Goal: Transaction & Acquisition: Purchase product/service

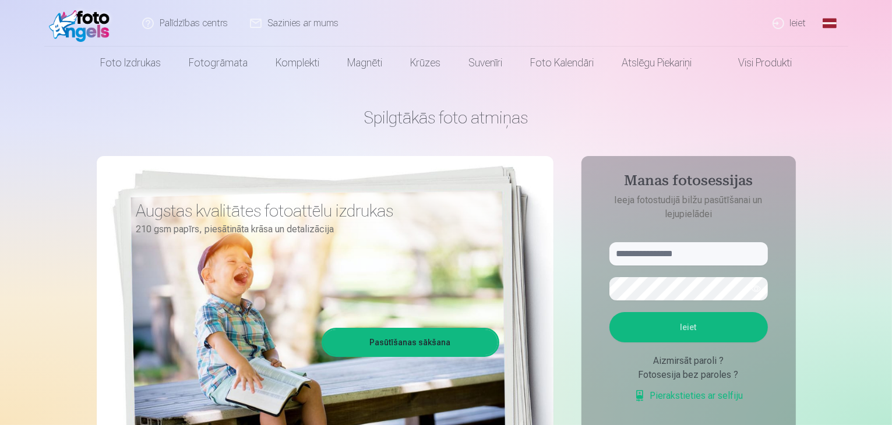
click at [794, 20] on link "Ieiet" at bounding box center [790, 23] width 56 height 47
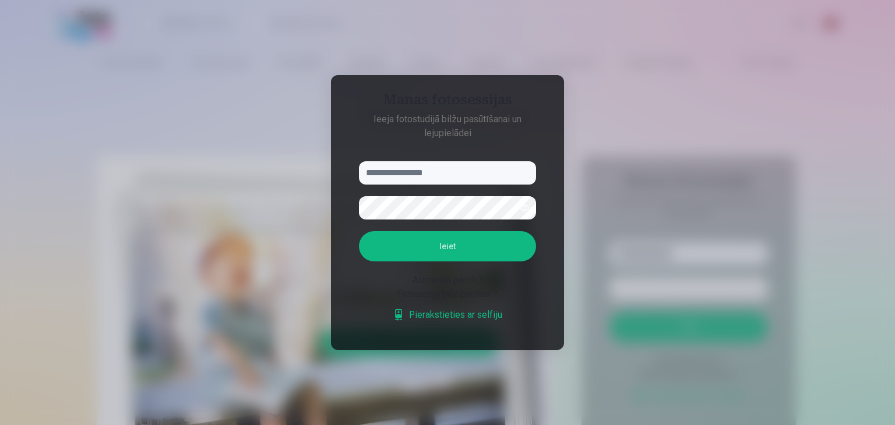
type input "*"
type input "**********"
click at [528, 206] on button "button" at bounding box center [524, 208] width 22 height 22
click at [494, 243] on button "Ieiet" at bounding box center [447, 246] width 177 height 30
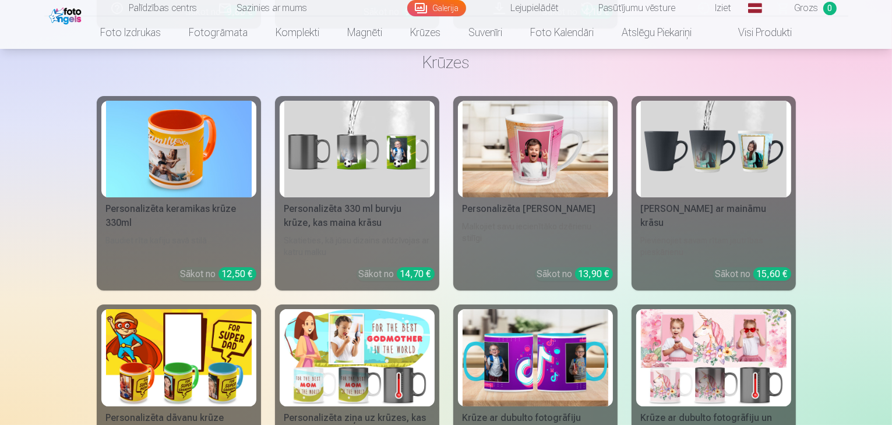
scroll to position [4371, 0]
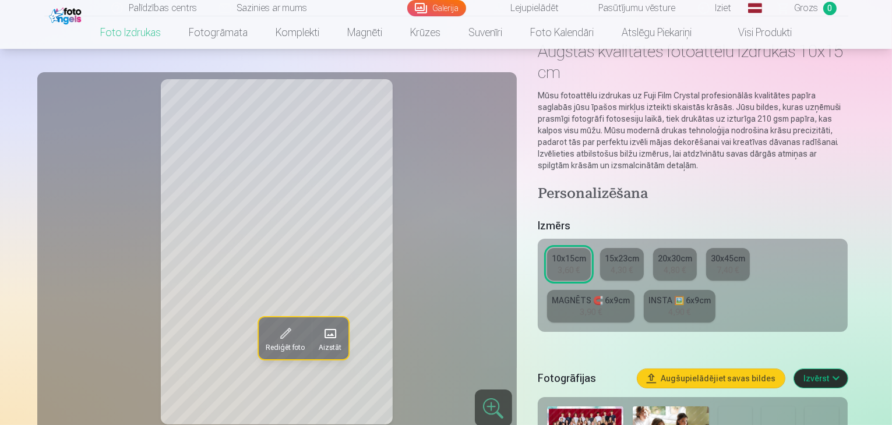
scroll to position [58, 0]
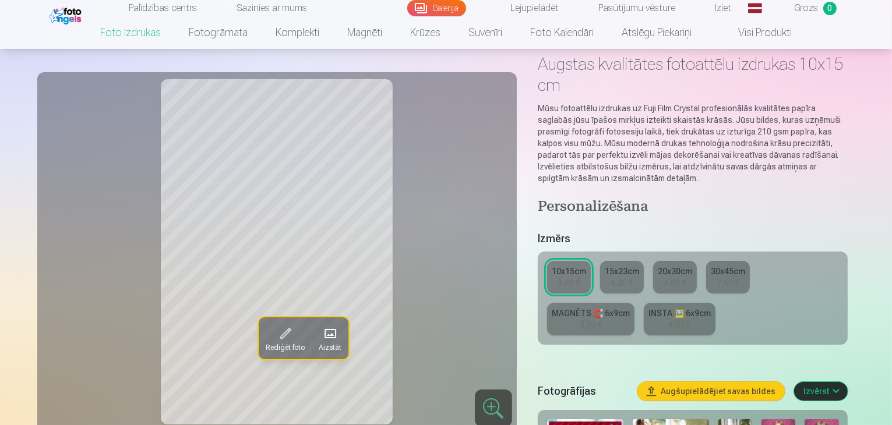
click at [583, 266] on div "10x15cm" at bounding box center [569, 272] width 34 height 12
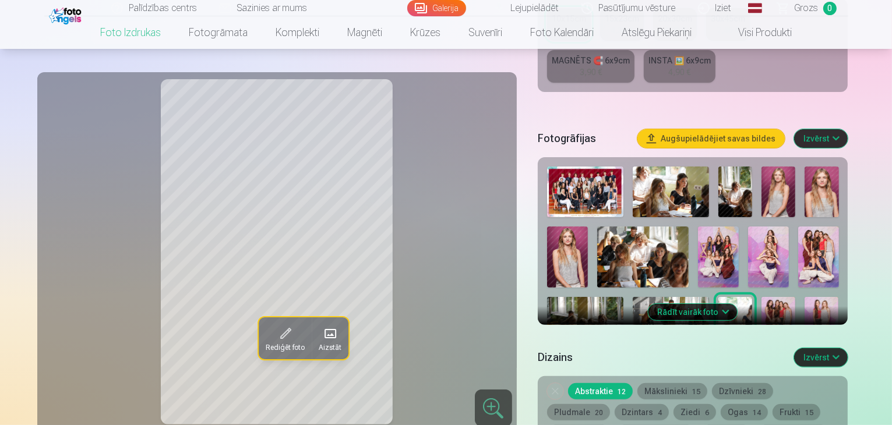
scroll to position [291, 0]
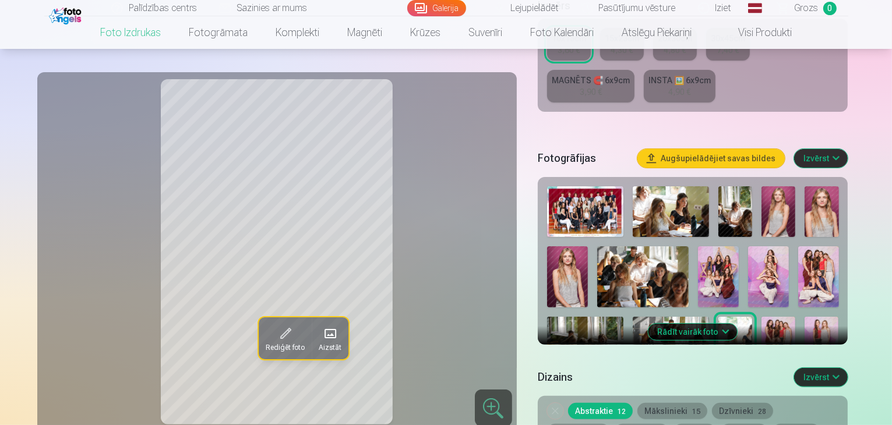
click at [730, 324] on button "Rādīt vairāk foto" at bounding box center [693, 332] width 89 height 16
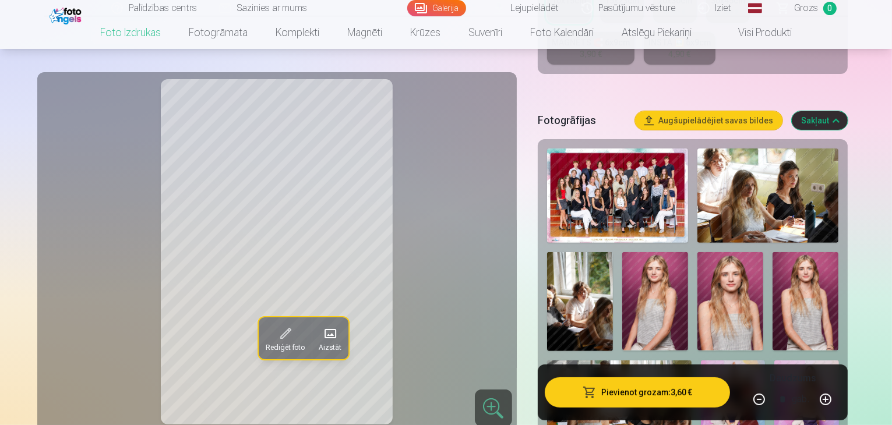
scroll to position [350, 0]
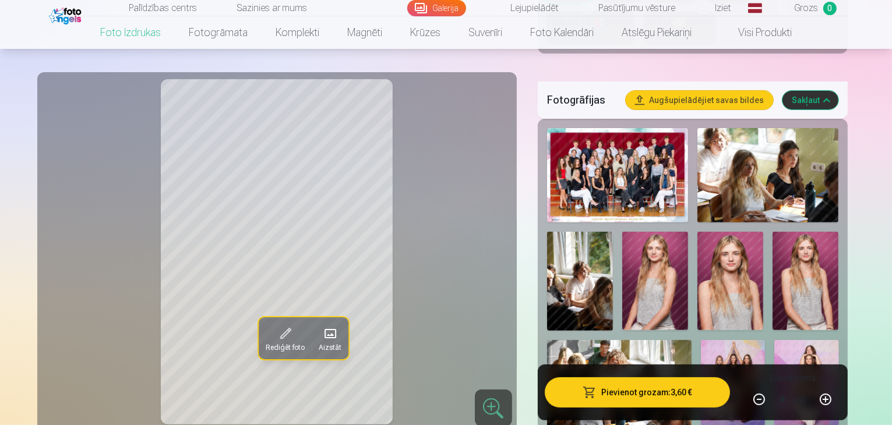
click at [739, 145] on img at bounding box center [769, 175] width 142 height 94
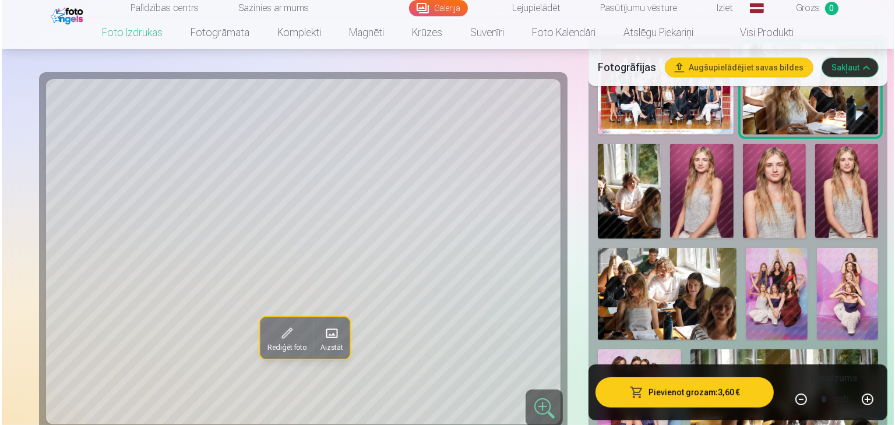
scroll to position [408, 0]
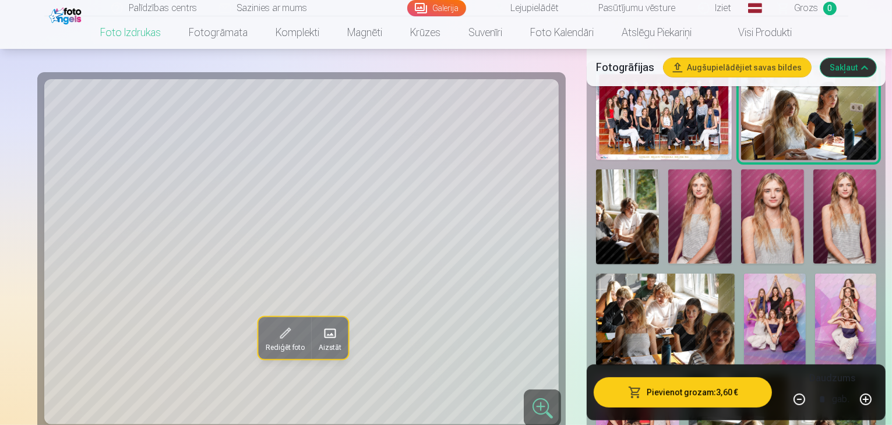
click at [692, 388] on button "Pievienot grozam : 3,60 €" at bounding box center [683, 393] width 178 height 30
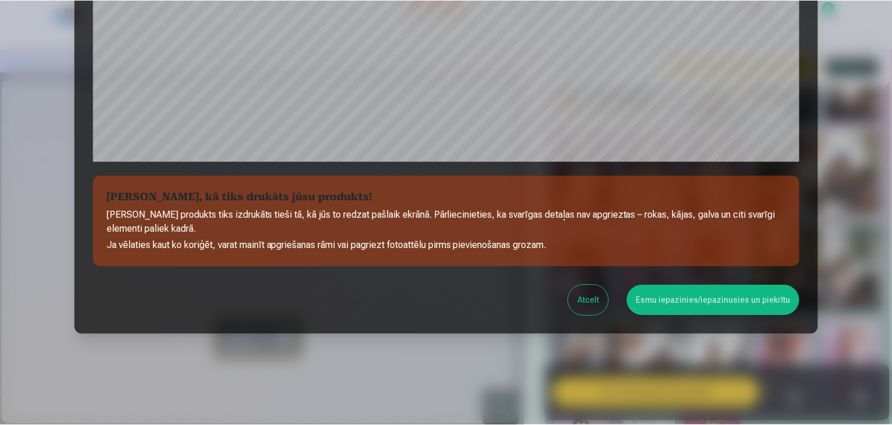
scroll to position [414, 0]
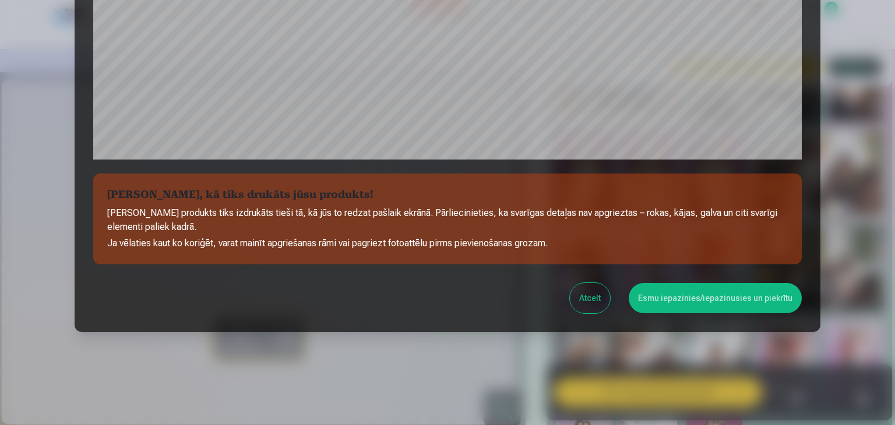
click at [706, 300] on button "Esmu iepazinies/iepazinusies un piekrītu" at bounding box center [715, 298] width 173 height 30
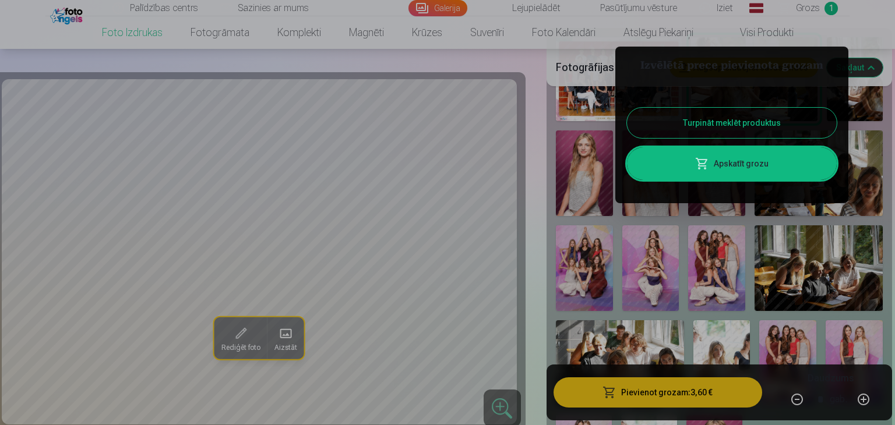
click at [726, 124] on button "Turpināt meklēt produktus" at bounding box center [732, 123] width 210 height 30
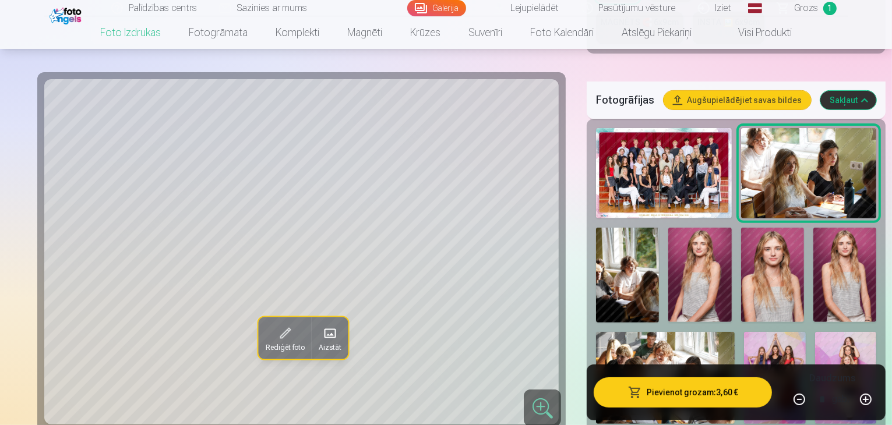
scroll to position [408, 0]
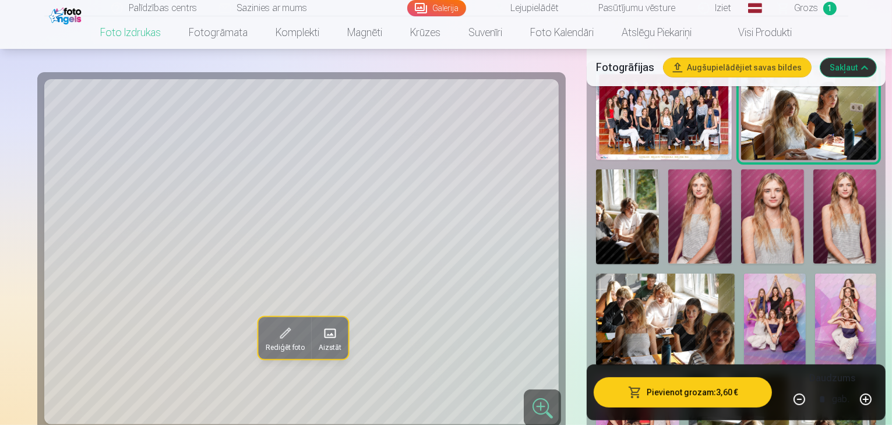
click at [814, 208] on img at bounding box center [845, 217] width 63 height 94
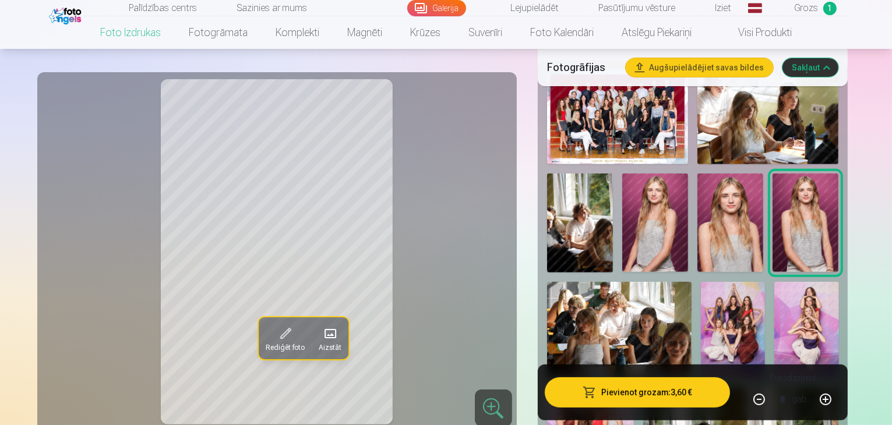
click at [698, 205] on img at bounding box center [731, 223] width 66 height 99
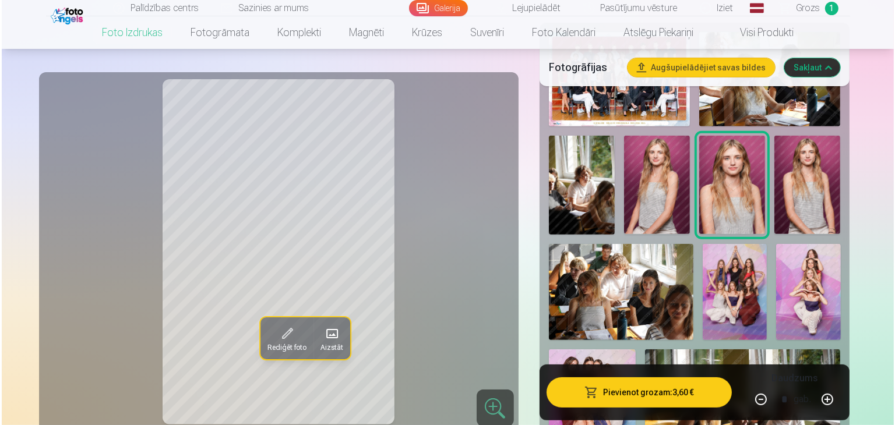
scroll to position [466, 0]
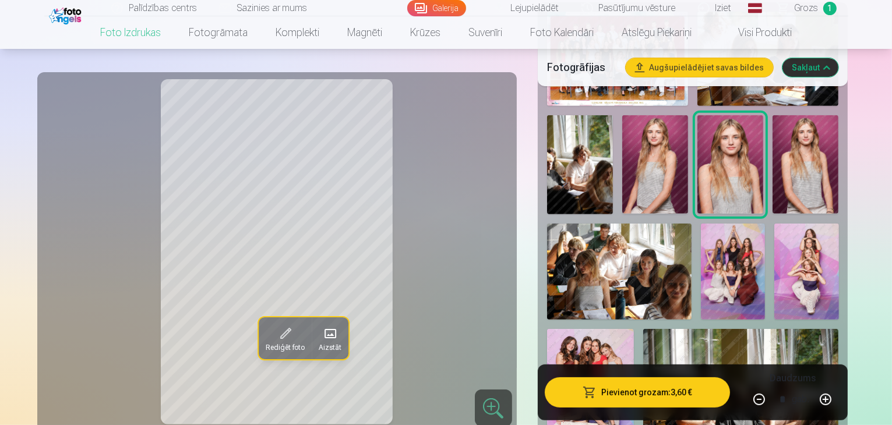
click at [709, 386] on button "Pievienot grozam : 3,60 €" at bounding box center [638, 393] width 186 height 30
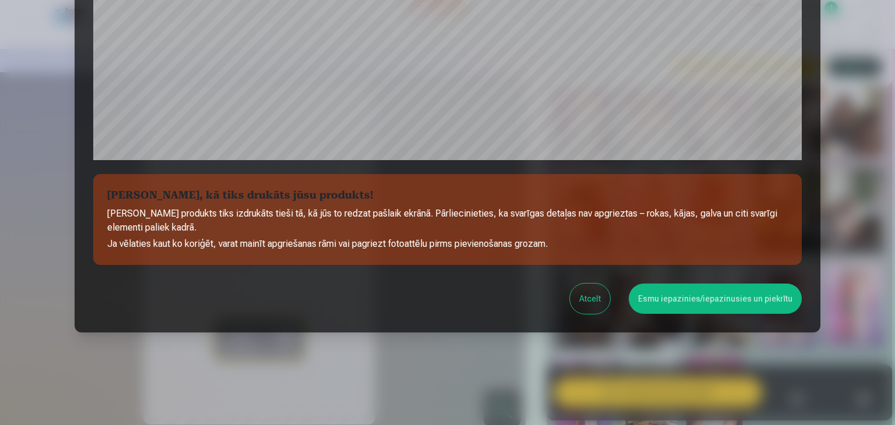
scroll to position [414, 0]
click at [700, 302] on button "Esmu iepazinies/iepazinusies un piekrītu" at bounding box center [715, 298] width 173 height 30
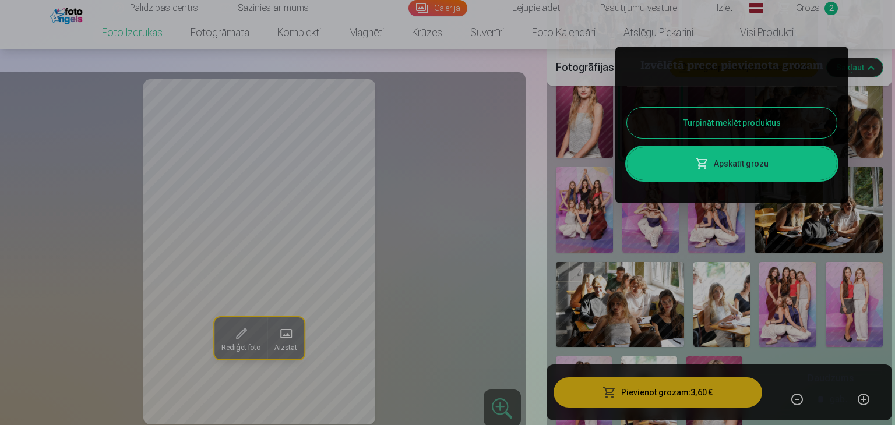
click at [675, 124] on button "Turpināt meklēt produktus" at bounding box center [732, 123] width 210 height 30
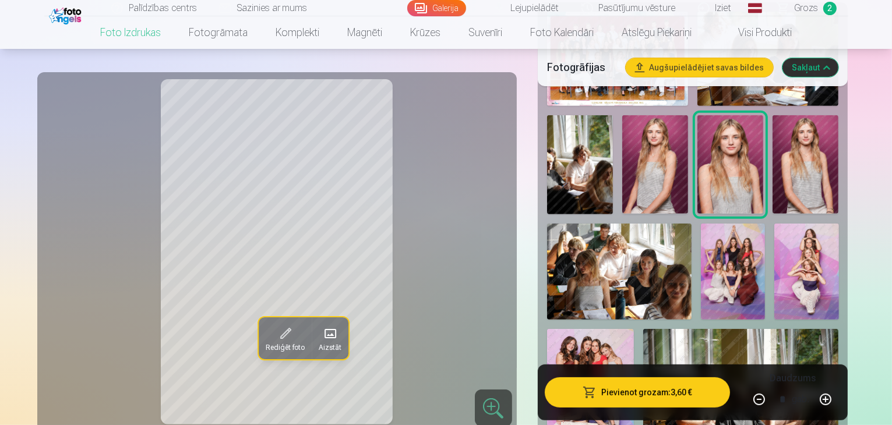
click at [774, 224] on img at bounding box center [806, 272] width 64 height 97
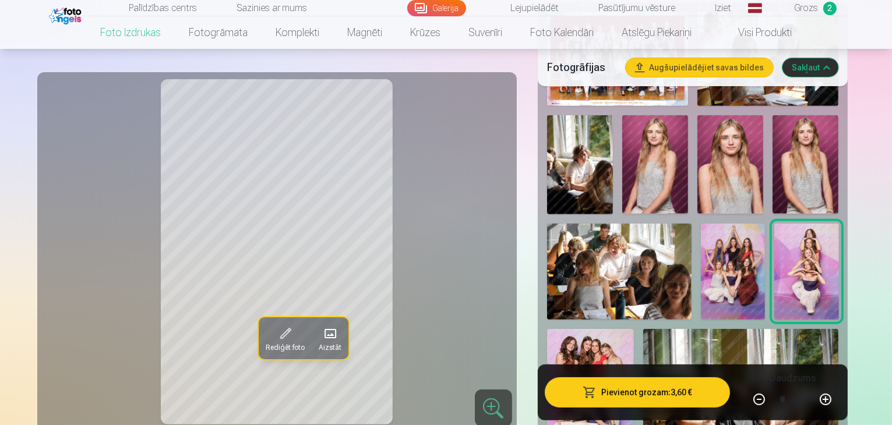
click at [634, 329] on img at bounding box center [590, 394] width 87 height 131
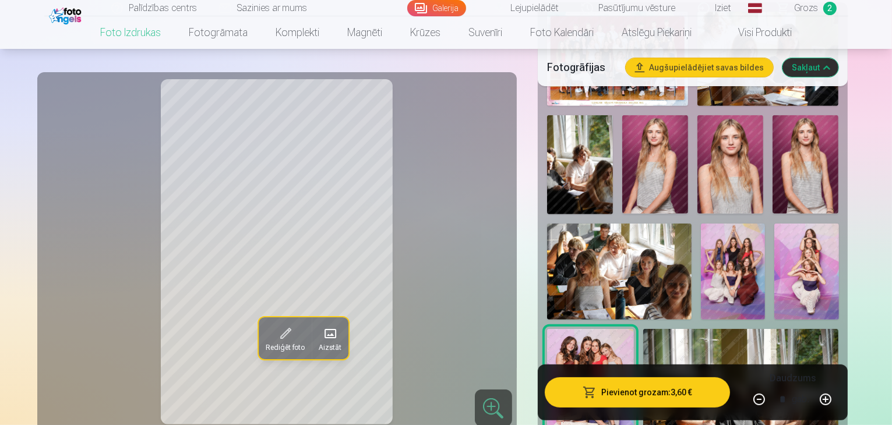
click at [646, 389] on button "Pievienot grozam : 3,60 €" at bounding box center [638, 393] width 186 height 30
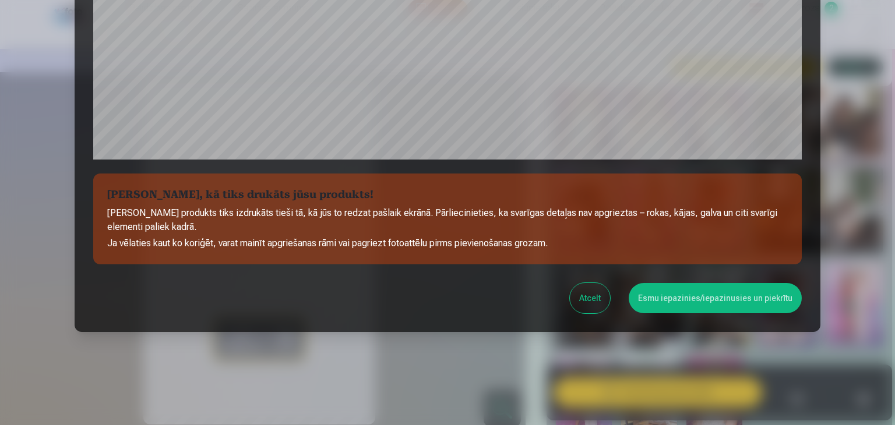
click at [677, 306] on button "Esmu iepazinies/iepazinusies un piekrītu" at bounding box center [715, 298] width 173 height 30
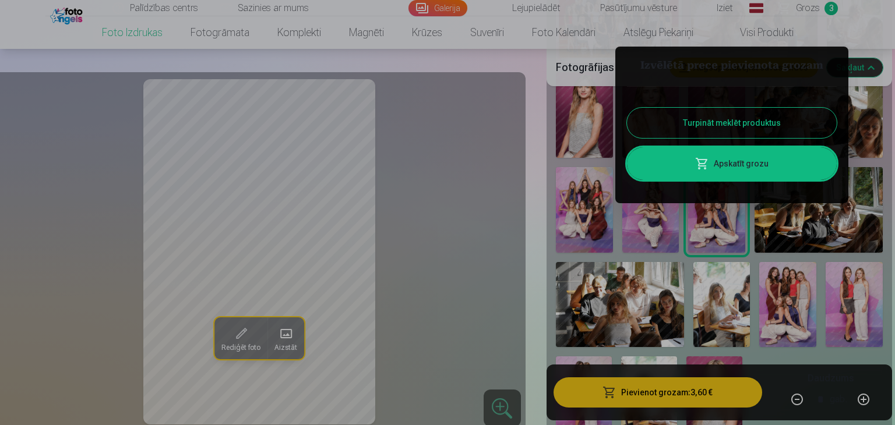
click at [706, 117] on button "Turpināt meklēt produktus" at bounding box center [732, 123] width 210 height 30
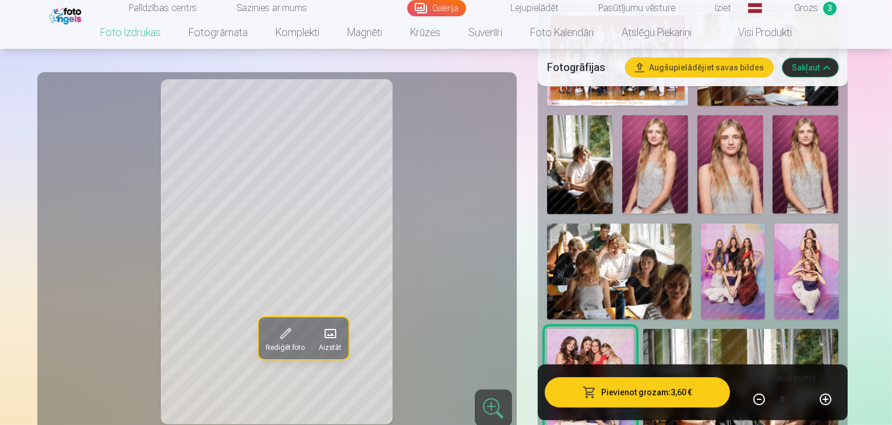
click at [701, 224] on img at bounding box center [733, 272] width 64 height 97
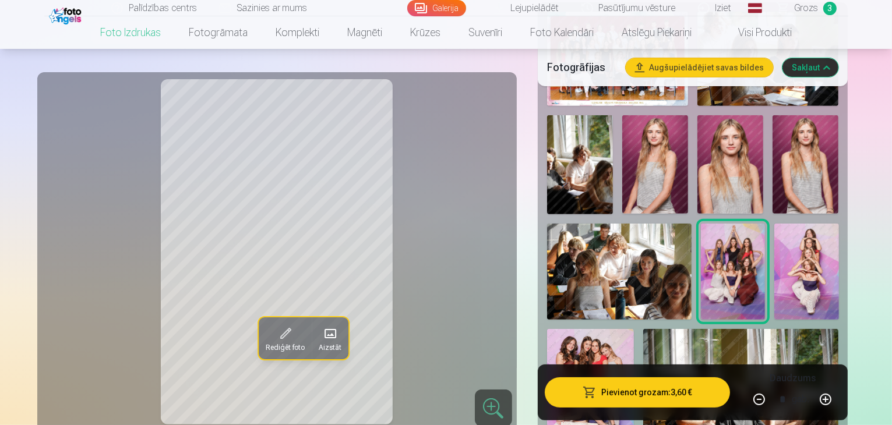
click at [605, 383] on button "Pievienot grozam : 3,60 €" at bounding box center [638, 393] width 186 height 30
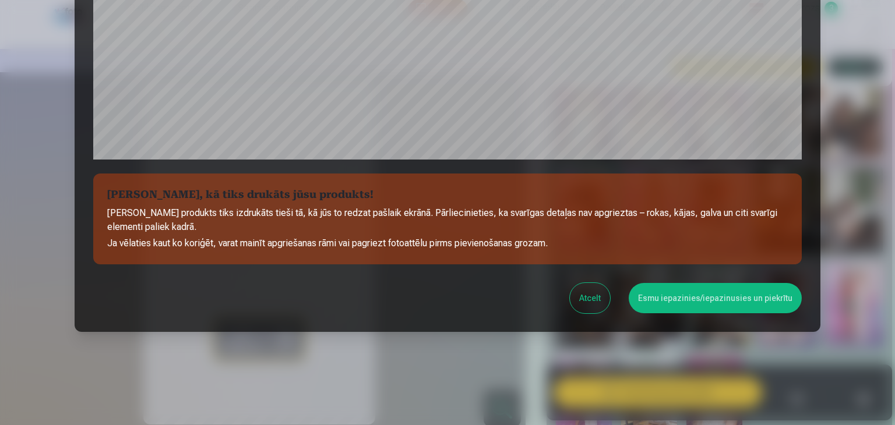
click at [669, 303] on button "Esmu iepazinies/iepazinusies un piekrītu" at bounding box center [715, 298] width 173 height 30
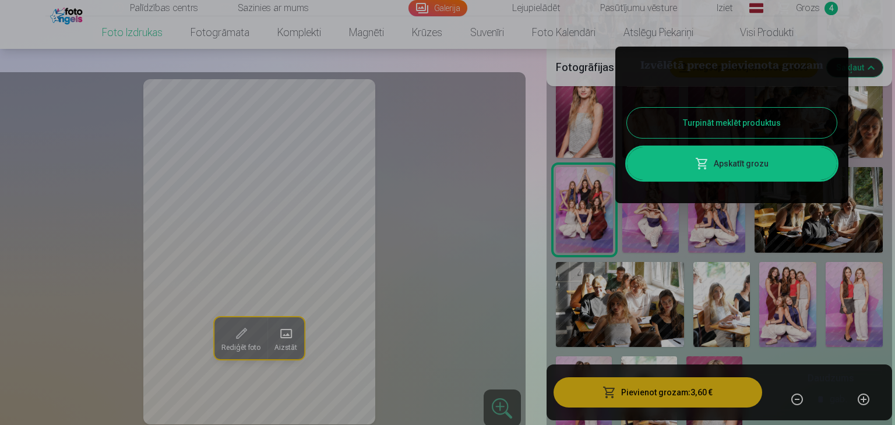
click at [762, 124] on button "Turpināt meklēt produktus" at bounding box center [732, 123] width 210 height 30
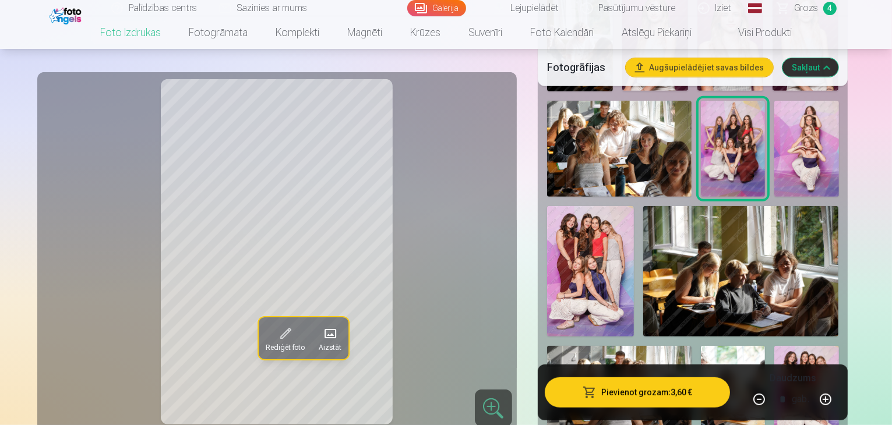
scroll to position [583, 0]
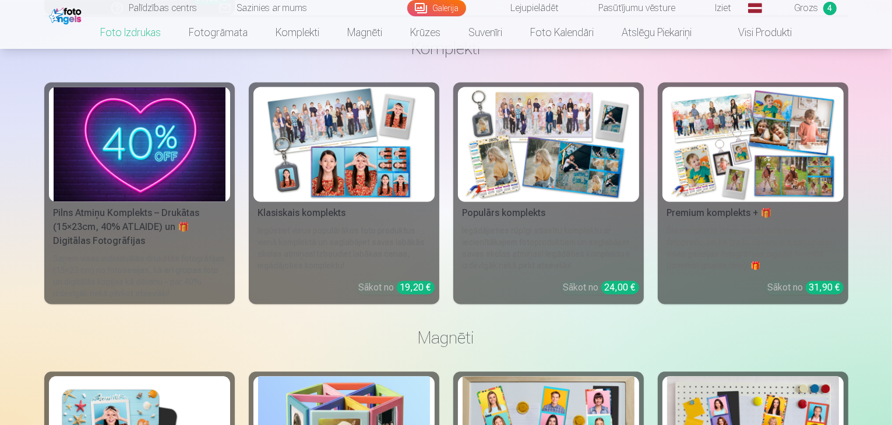
scroll to position [2448, 0]
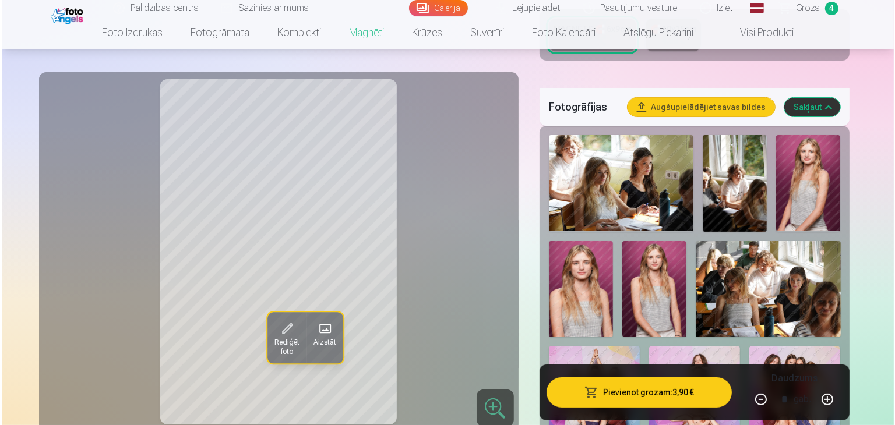
scroll to position [466, 0]
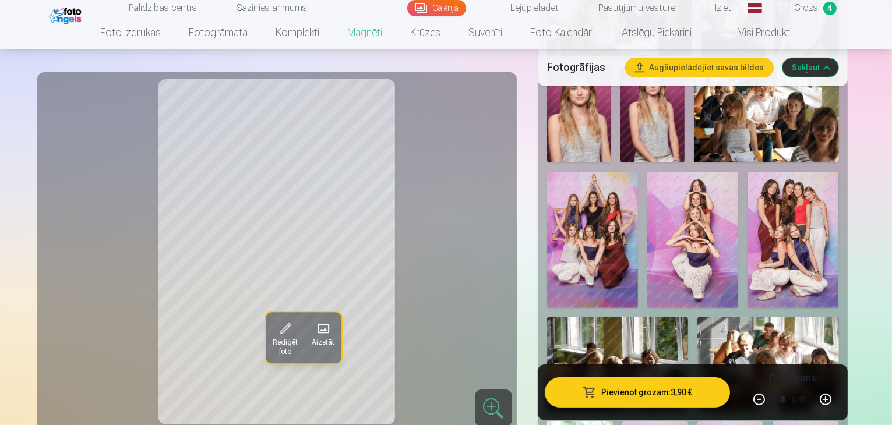
click at [667, 392] on button "Pievienot grozam : 3,90 €" at bounding box center [638, 393] width 186 height 30
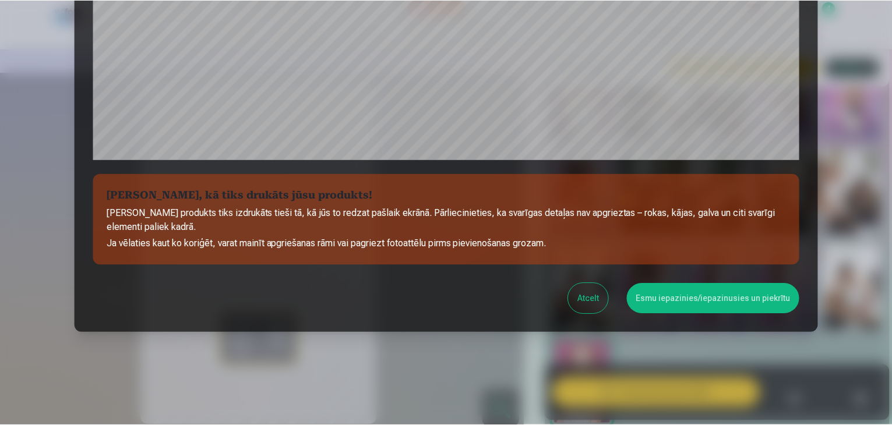
scroll to position [414, 0]
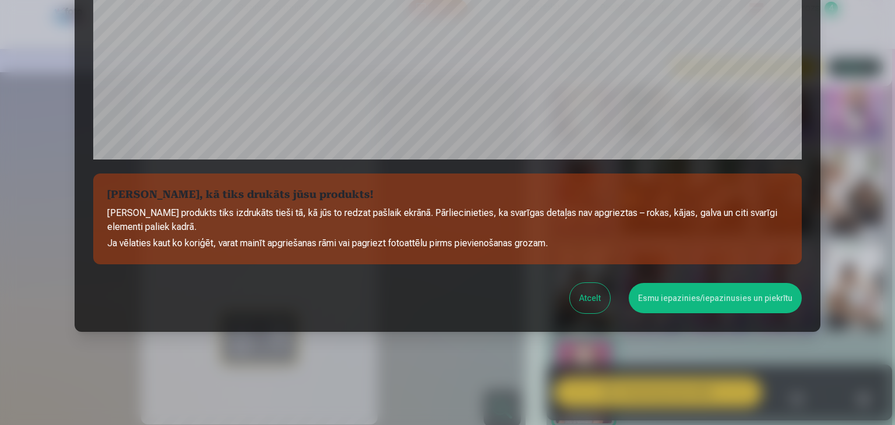
click at [739, 303] on button "Esmu iepazinies/iepazinusies un piekrītu" at bounding box center [715, 298] width 173 height 30
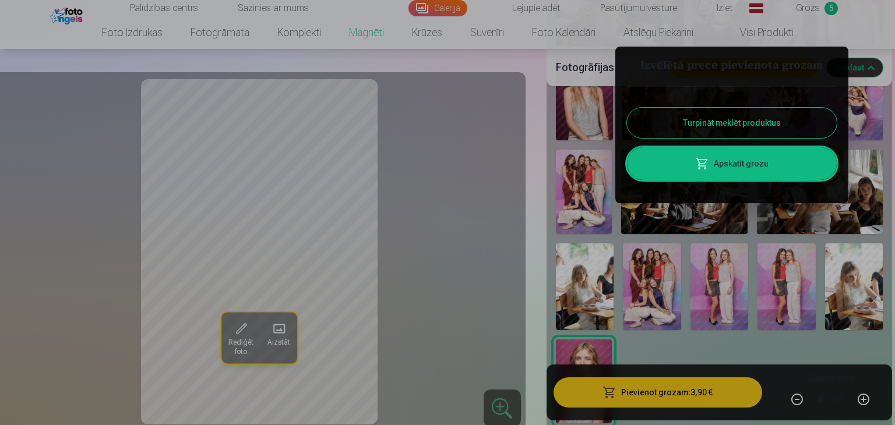
click at [738, 131] on button "Turpināt meklēt produktus" at bounding box center [732, 123] width 210 height 30
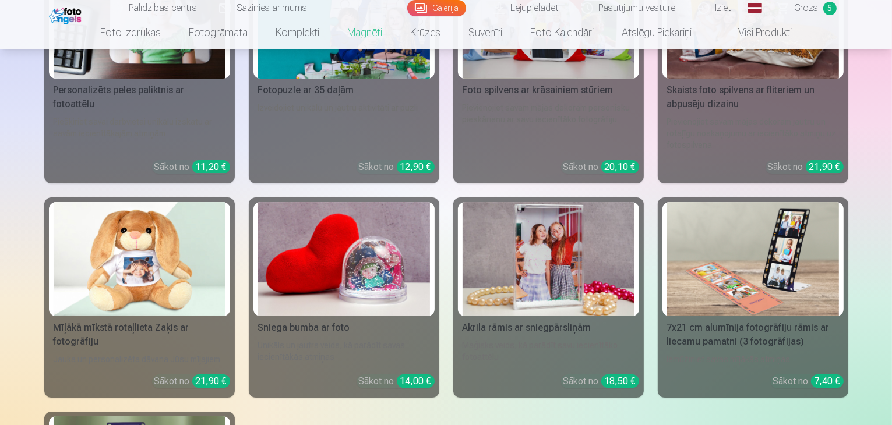
scroll to position [4021, 0]
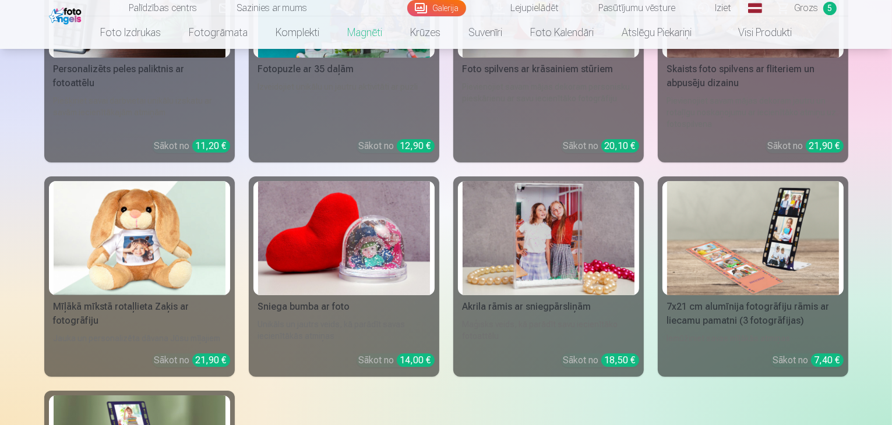
click at [110, 300] on div "Mīļākā mīkstā rotaļlieta Zaķis ar fotogrāfiju" at bounding box center [139, 314] width 181 height 28
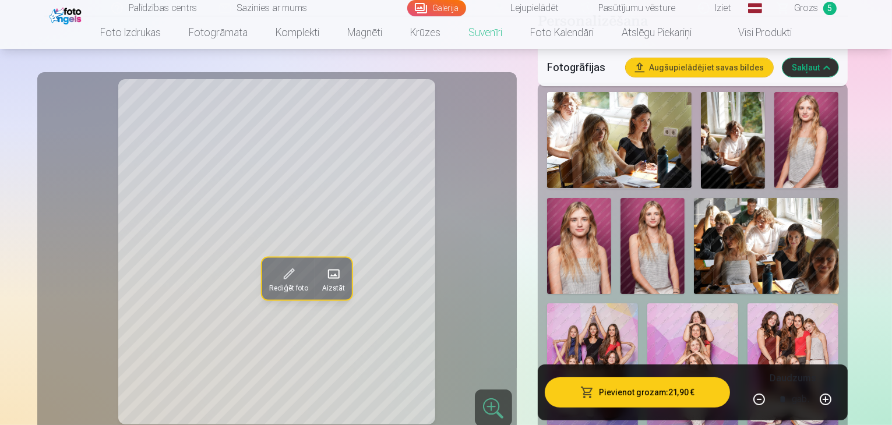
scroll to position [175, 0]
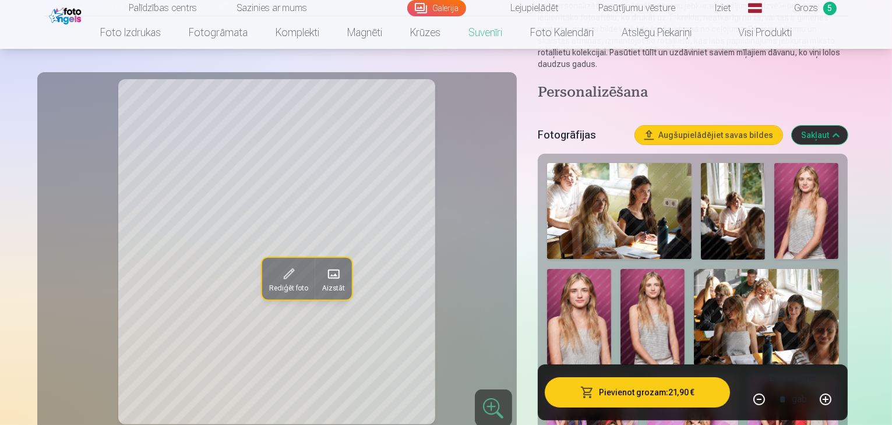
click at [694, 276] on img at bounding box center [766, 317] width 145 height 96
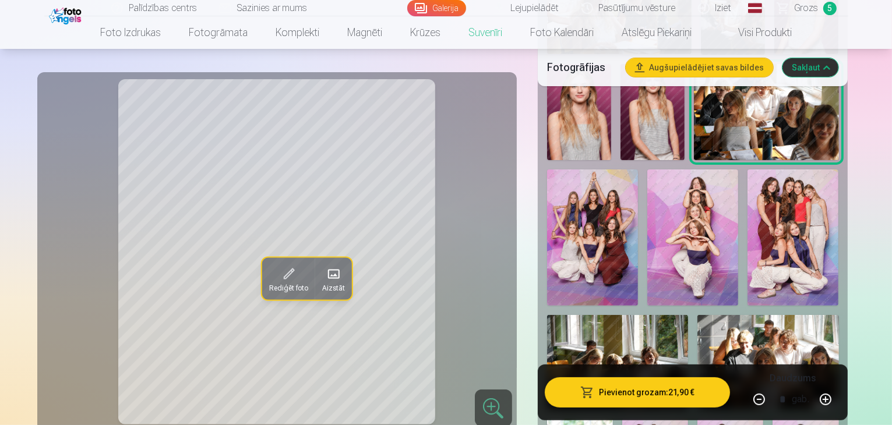
scroll to position [408, 0]
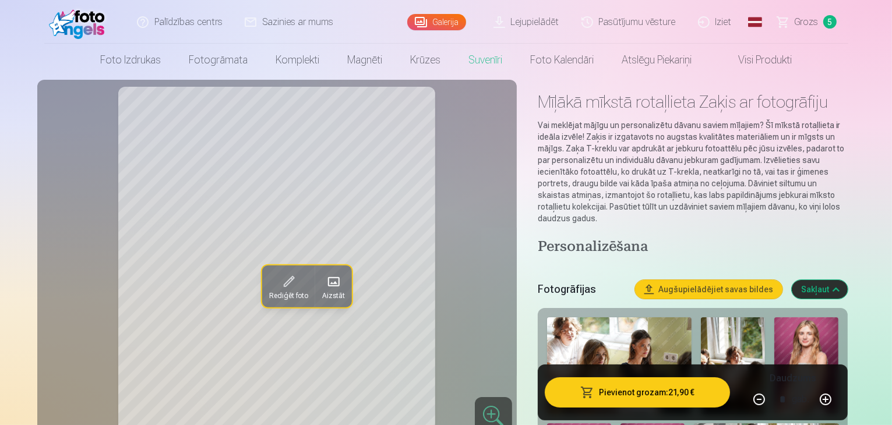
scroll to position [0, 0]
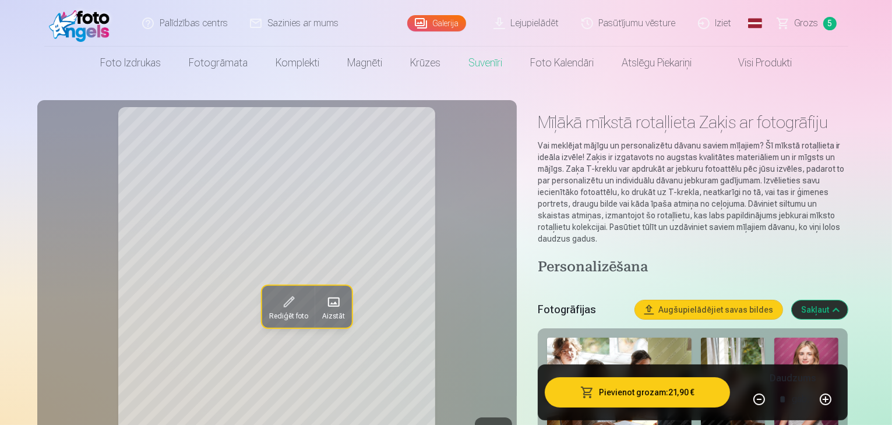
click at [796, 28] on span "Grozs" at bounding box center [807, 23] width 24 height 14
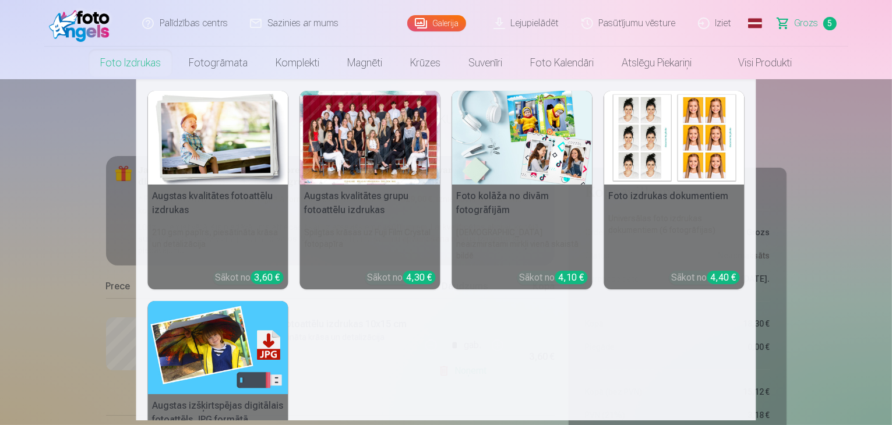
click at [157, 68] on link "Foto izdrukas" at bounding box center [130, 63] width 89 height 33
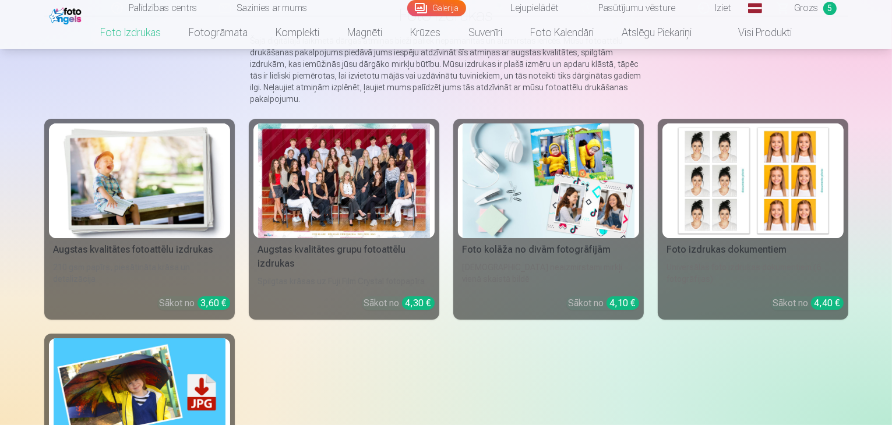
scroll to position [117, 0]
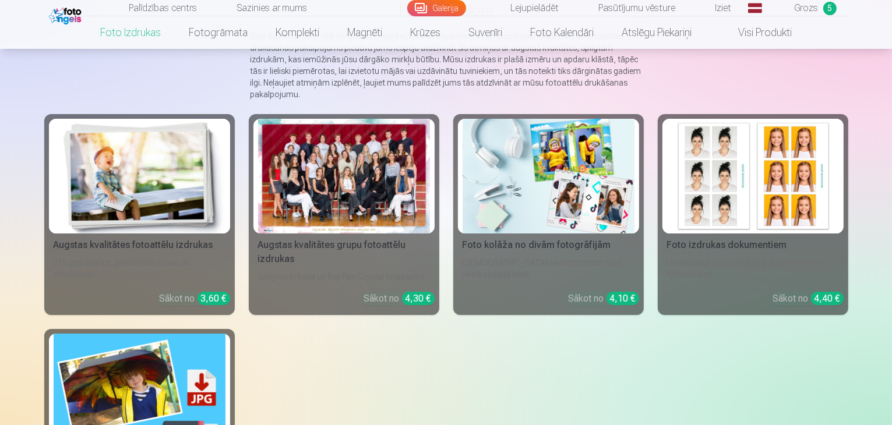
click at [376, 216] on div at bounding box center [344, 176] width 172 height 115
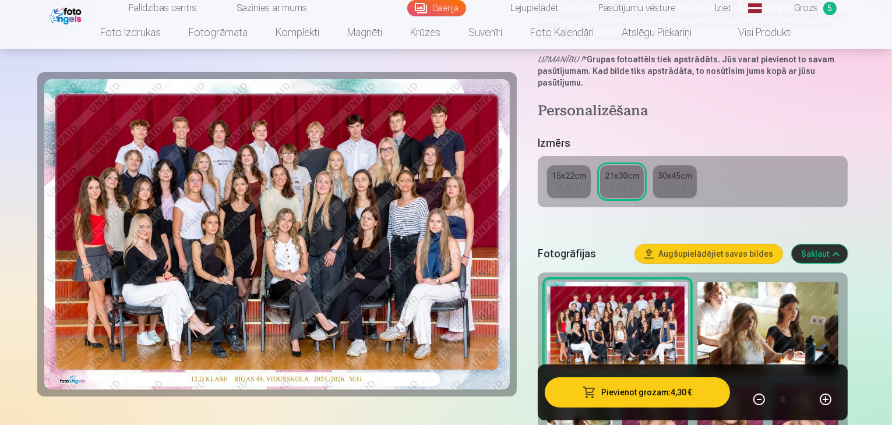
scroll to position [175, 0]
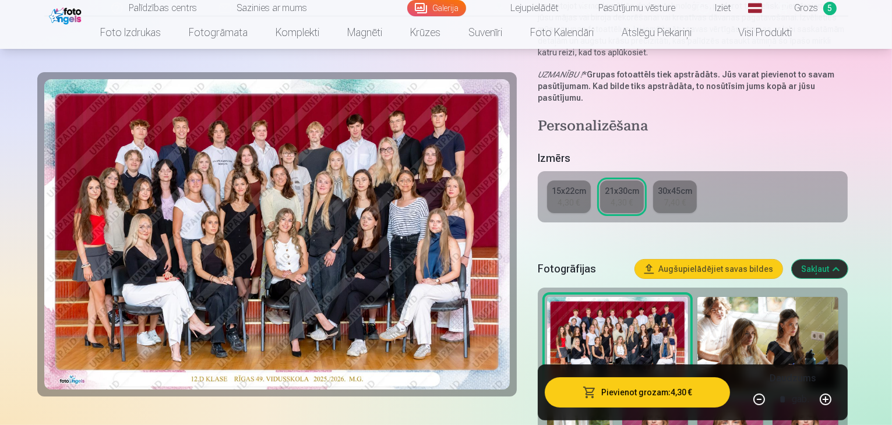
click at [566, 197] on div "4,30 €" at bounding box center [569, 203] width 22 height 12
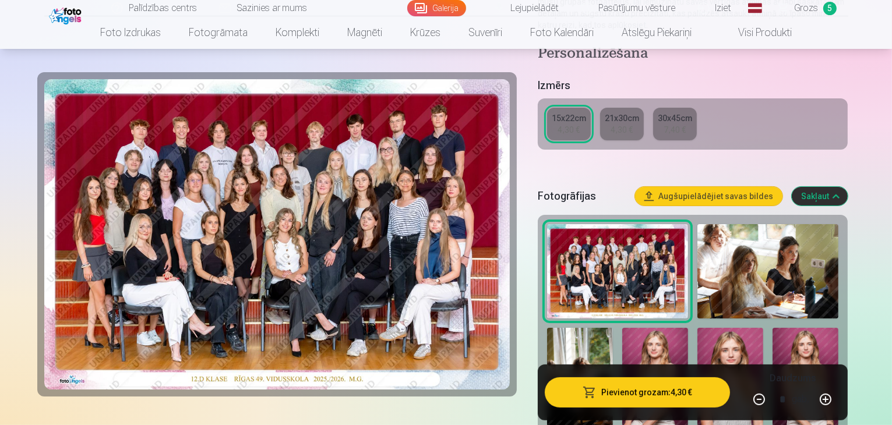
scroll to position [233, 0]
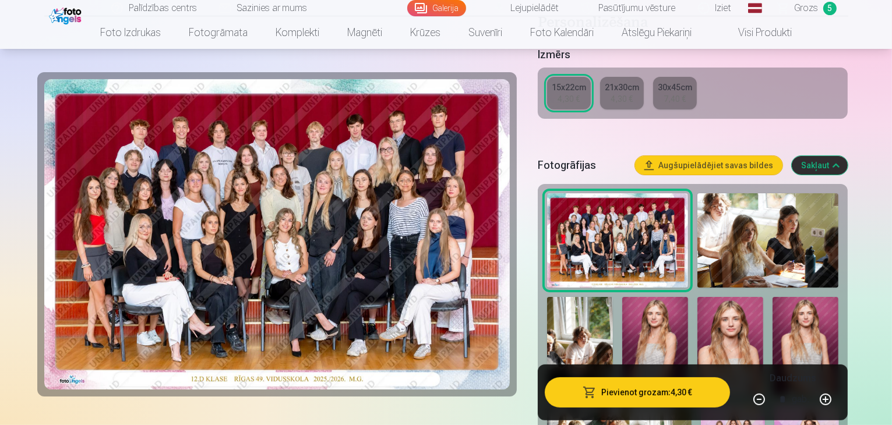
click at [633, 395] on button "Pievienot grozam : 4,30 €" at bounding box center [638, 393] width 186 height 30
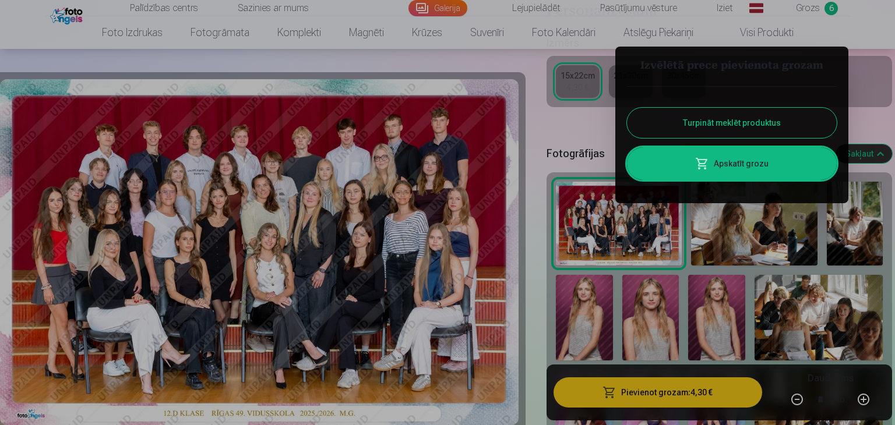
click at [720, 122] on button "Turpināt meklēt produktus" at bounding box center [732, 123] width 210 height 30
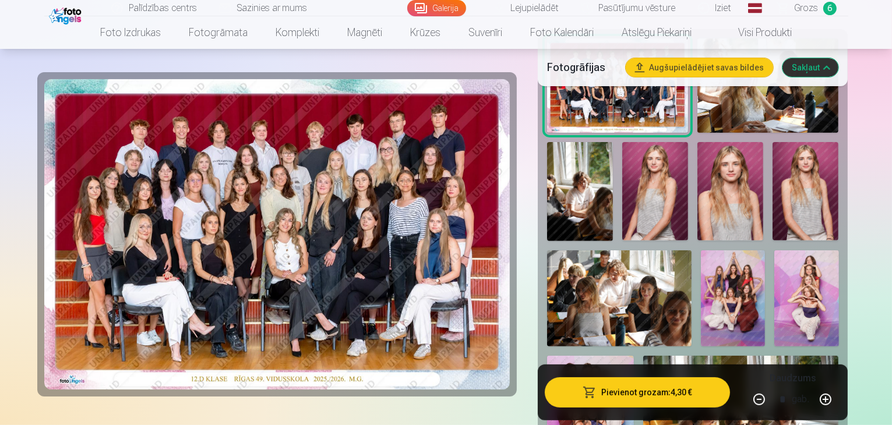
scroll to position [408, 0]
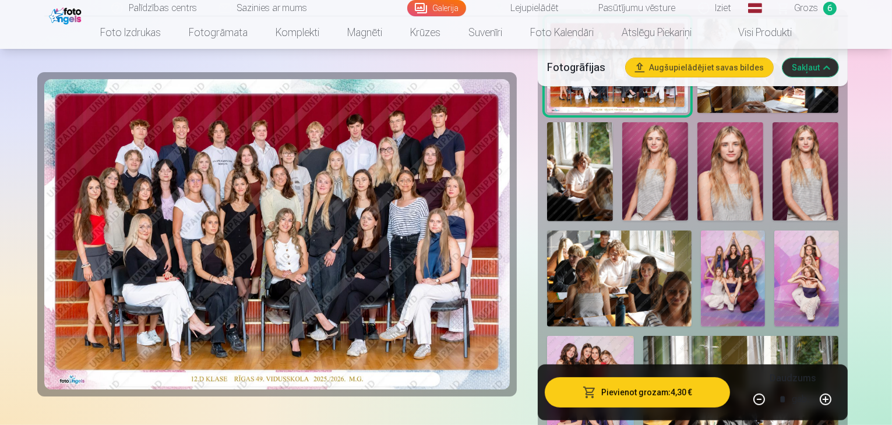
click at [774, 240] on img at bounding box center [806, 279] width 64 height 97
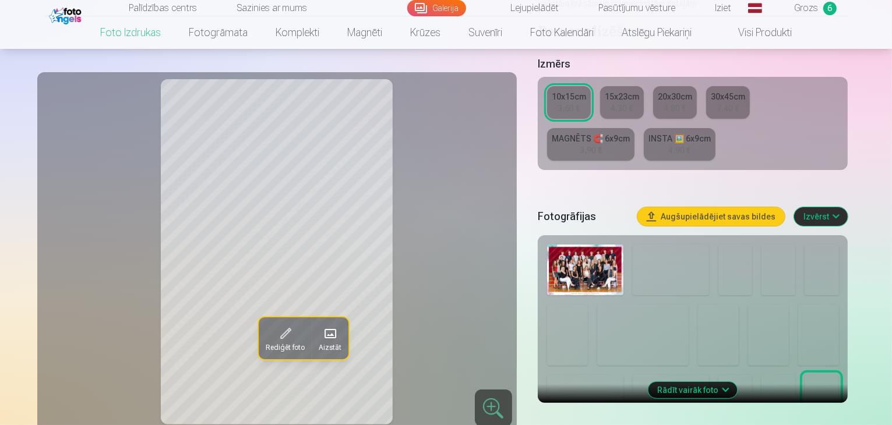
scroll to position [291, 0]
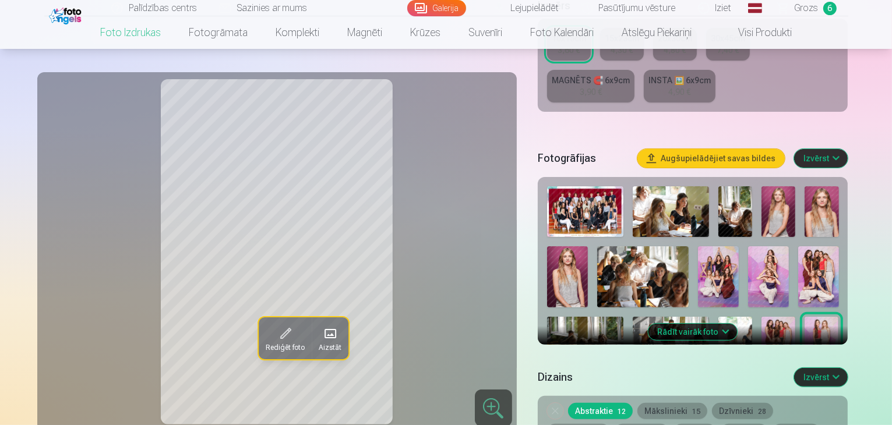
click at [748, 247] on img at bounding box center [768, 277] width 41 height 61
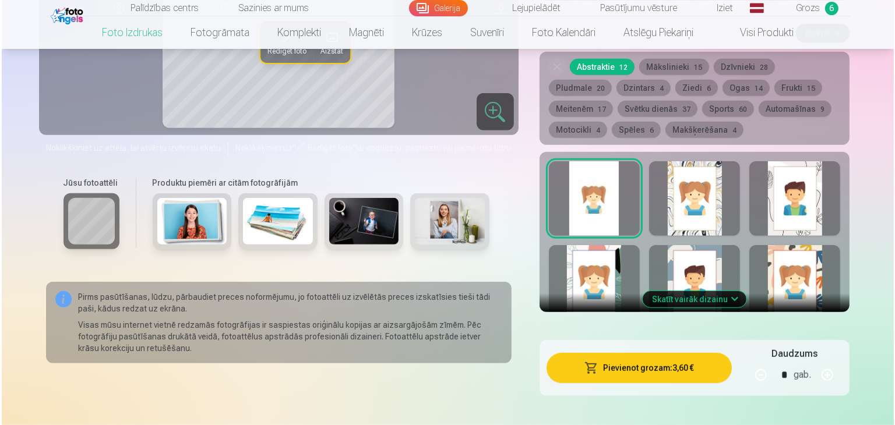
scroll to position [641, 0]
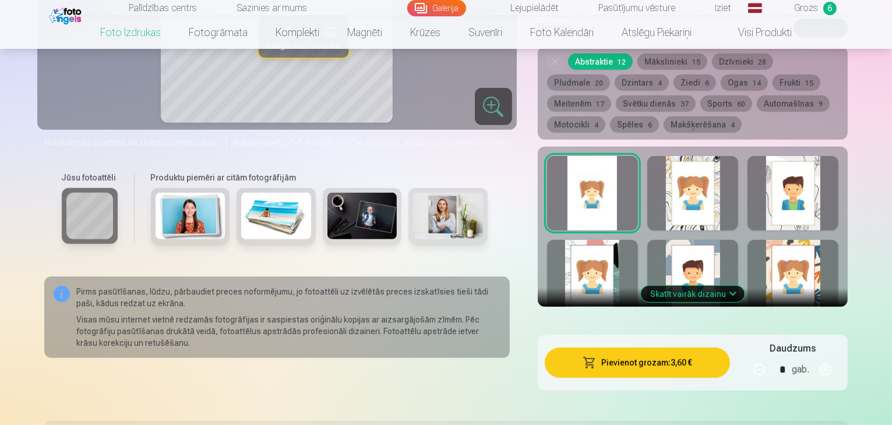
click at [695, 348] on button "Pievienot grozam : 3,60 €" at bounding box center [638, 363] width 186 height 30
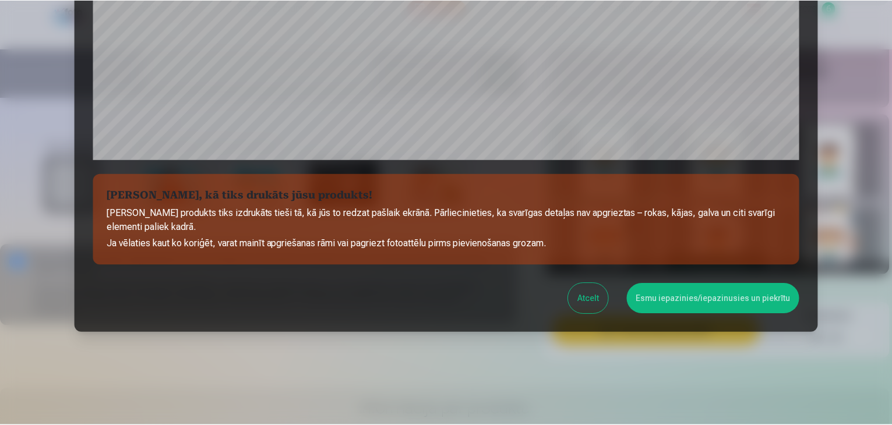
scroll to position [414, 0]
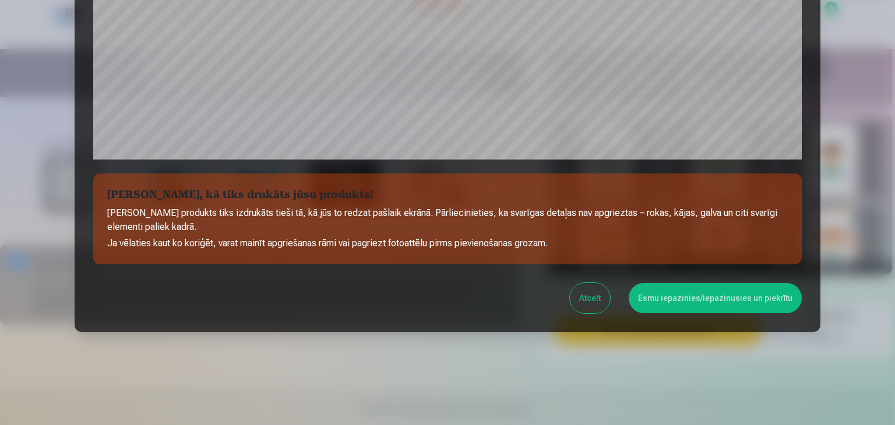
click at [695, 308] on button "Esmu iepazinies/iepazinusies un piekrītu" at bounding box center [715, 298] width 173 height 30
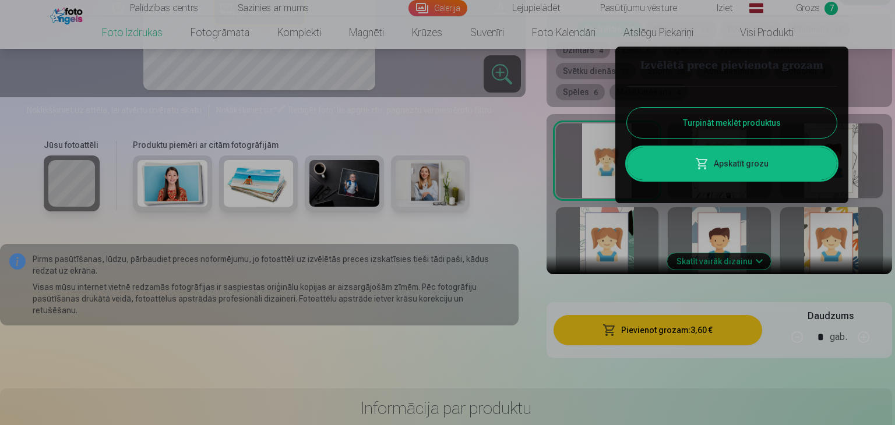
click at [698, 125] on button "Turpināt meklēt produktus" at bounding box center [732, 123] width 210 height 30
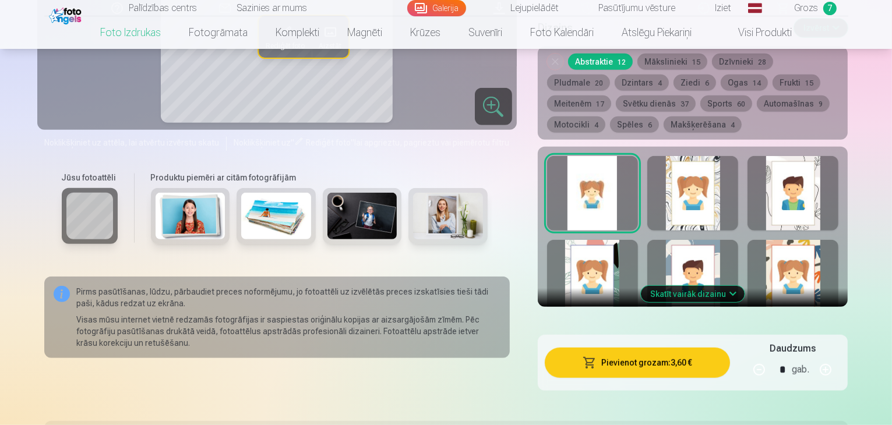
click at [799, 1] on span "Grozs" at bounding box center [807, 8] width 24 height 14
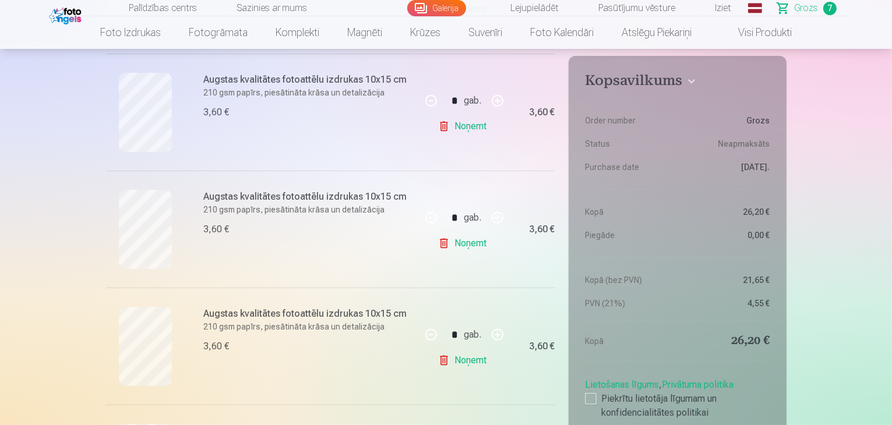
scroll to position [233, 0]
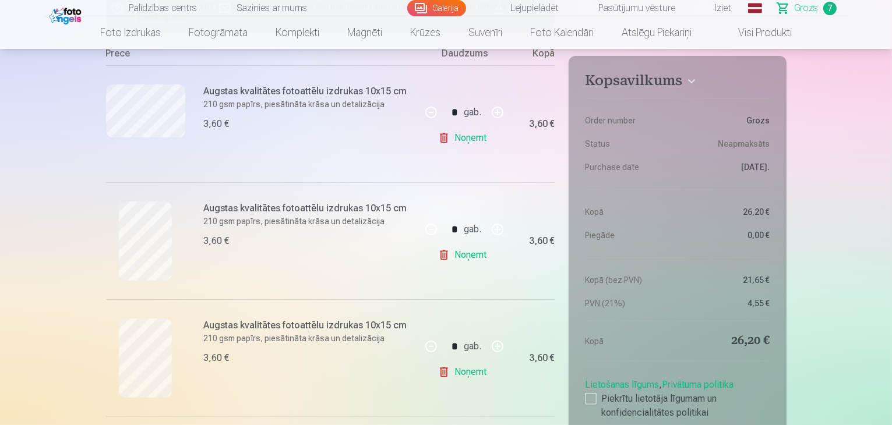
click at [462, 253] on link "Noņemt" at bounding box center [464, 255] width 53 height 23
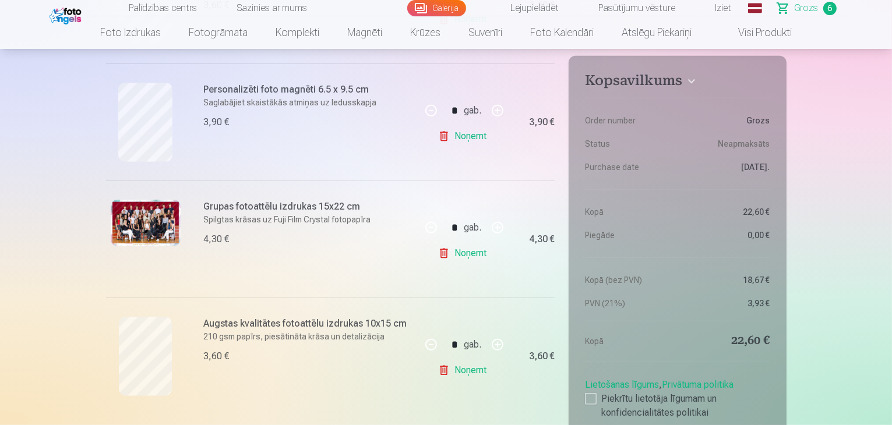
scroll to position [583, 0]
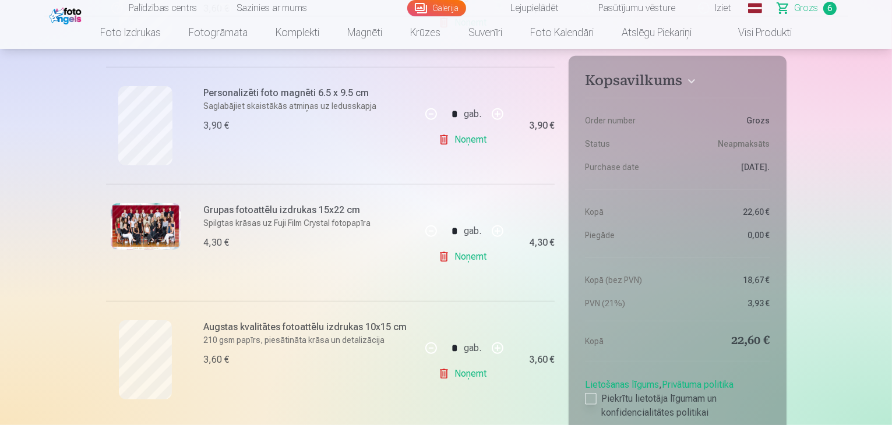
click at [593, 394] on div at bounding box center [591, 399] width 12 height 12
click at [587, 393] on div at bounding box center [591, 399] width 12 height 12
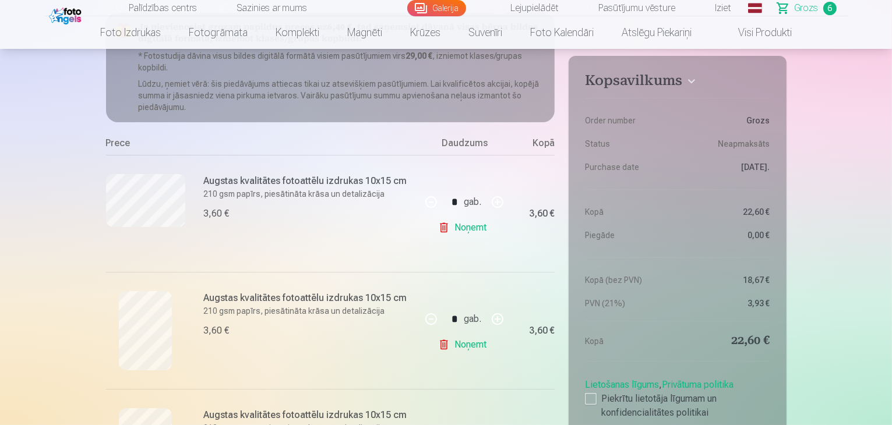
scroll to position [117, 0]
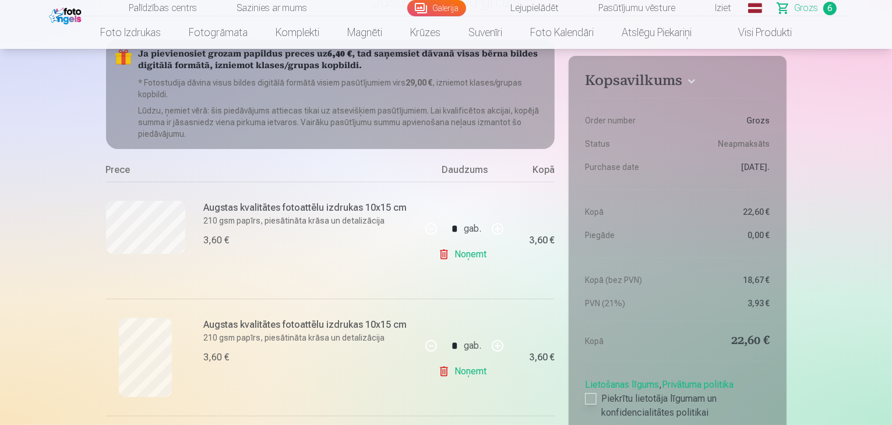
click at [593, 396] on div at bounding box center [591, 399] width 12 height 12
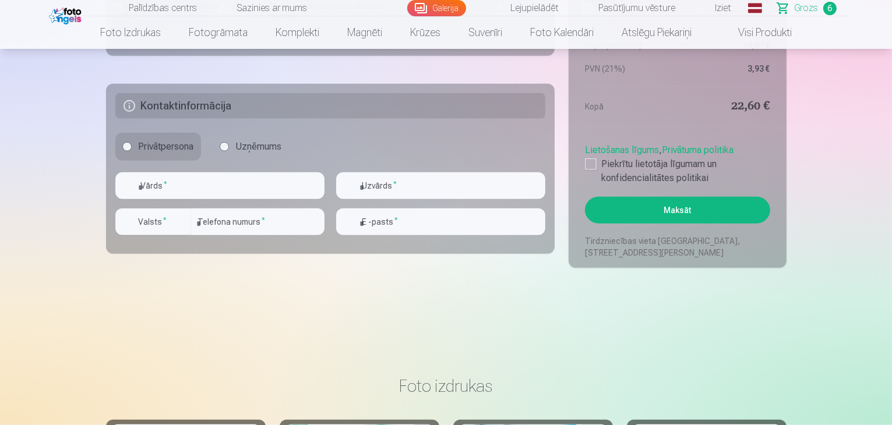
scroll to position [1049, 0]
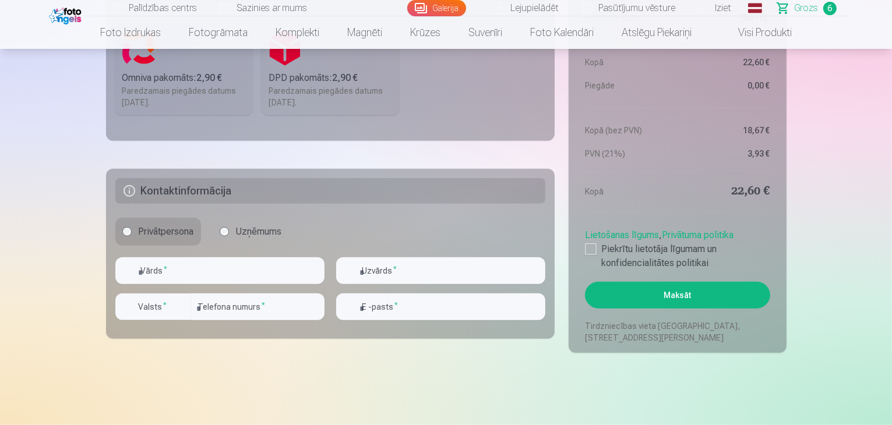
click at [691, 290] on button "Maksāt" at bounding box center [677, 295] width 185 height 27
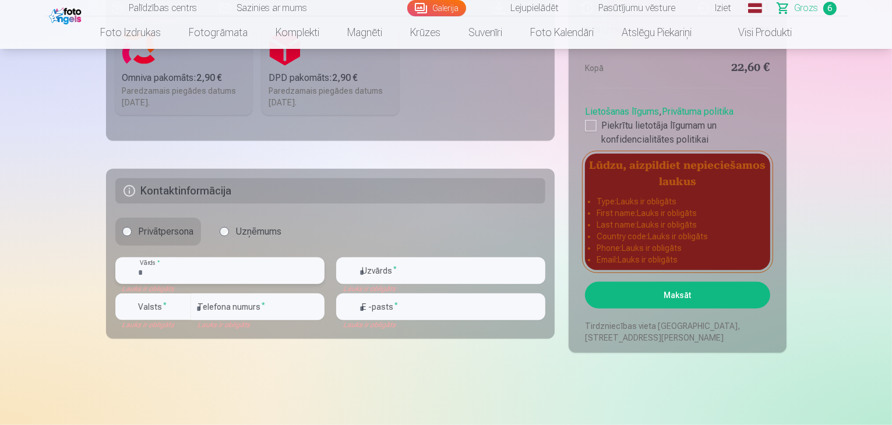
click at [245, 269] on input "text" at bounding box center [219, 271] width 209 height 27
type input "****"
type input "******"
type input "********"
type input "**********"
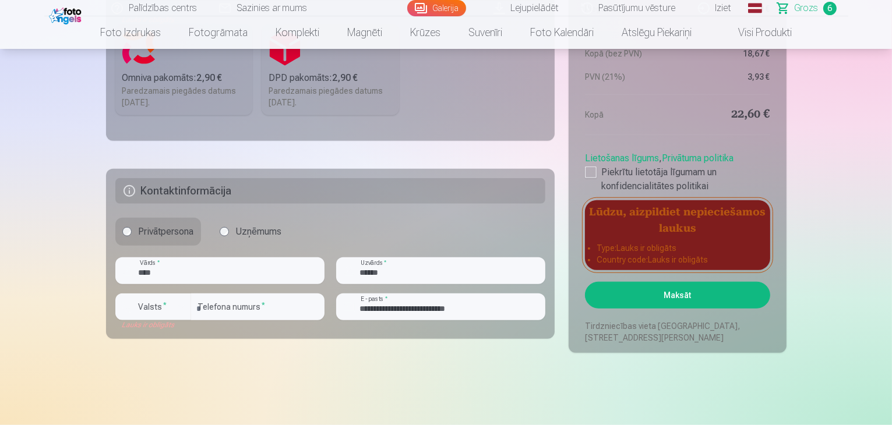
click at [671, 304] on button "Maksāt" at bounding box center [677, 295] width 185 height 27
click at [661, 294] on button "Maksāt" at bounding box center [677, 295] width 185 height 27
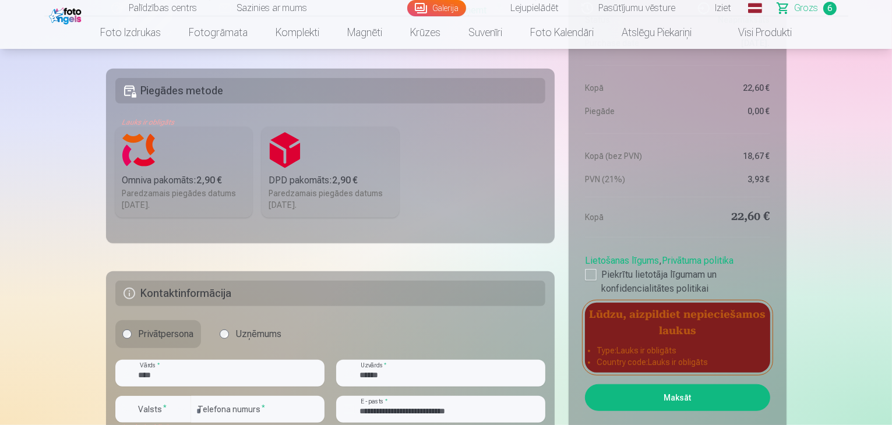
scroll to position [932, 0]
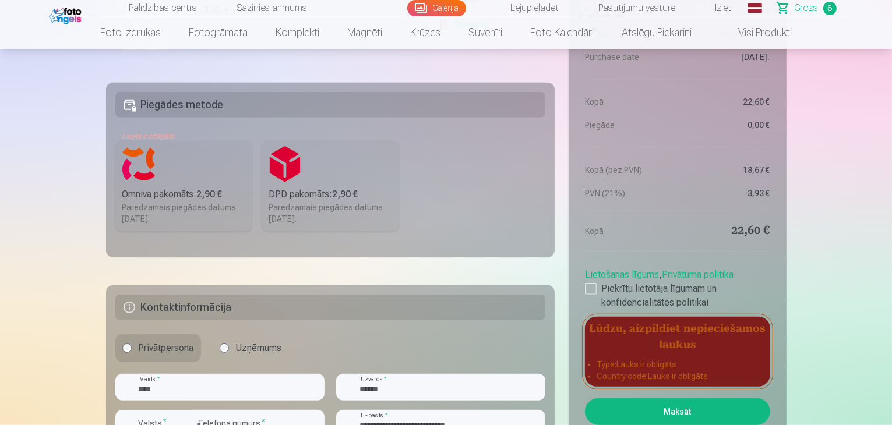
click at [141, 170] on label "Omniva pakomāts : 2,90 € Paredzamais piegādes datums 25.10.2025." at bounding box center [184, 186] width 138 height 91
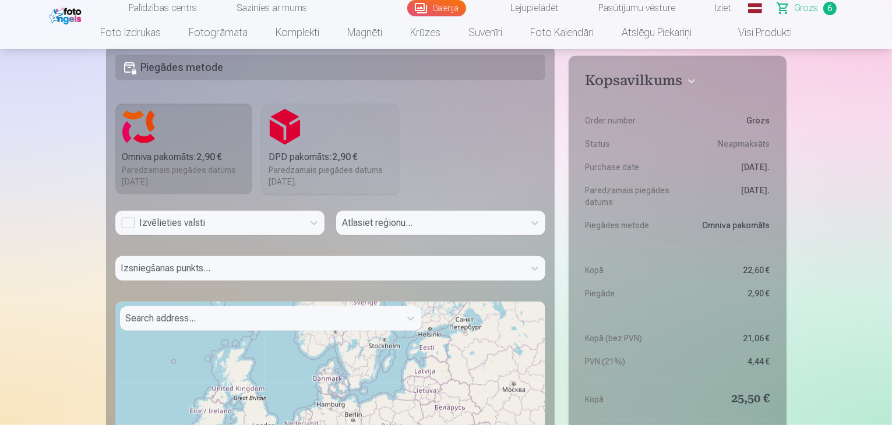
scroll to position [1107, 0]
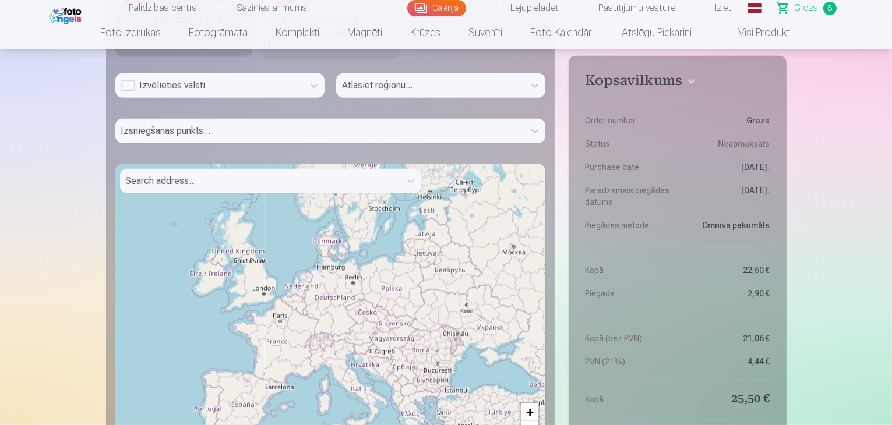
click at [239, 80] on div "Izvēlieties valsti" at bounding box center [209, 86] width 177 height 14
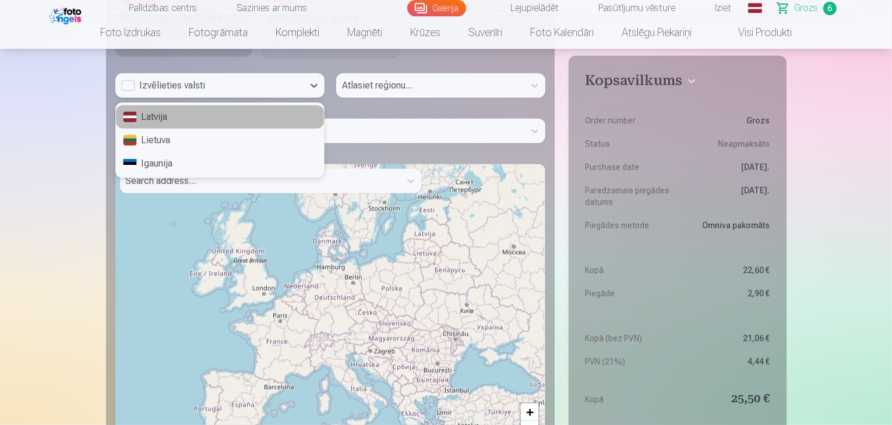
click at [227, 116] on div "Latvija" at bounding box center [220, 116] width 208 height 23
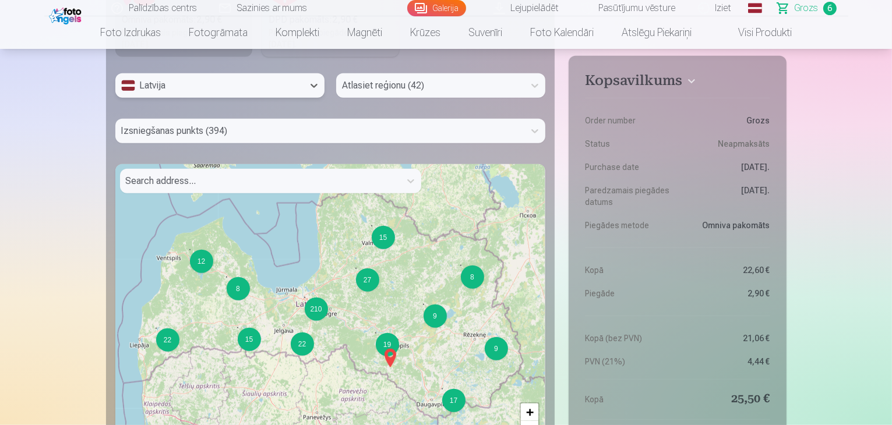
click at [382, 85] on div at bounding box center [430, 86] width 177 height 16
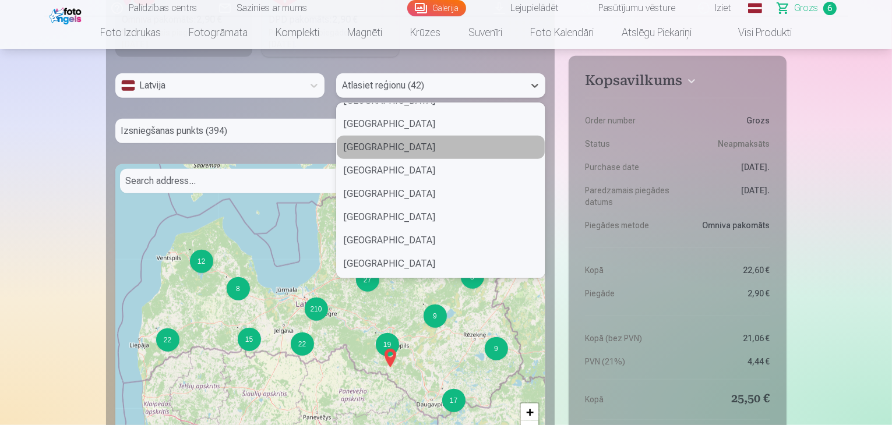
scroll to position [641, 0]
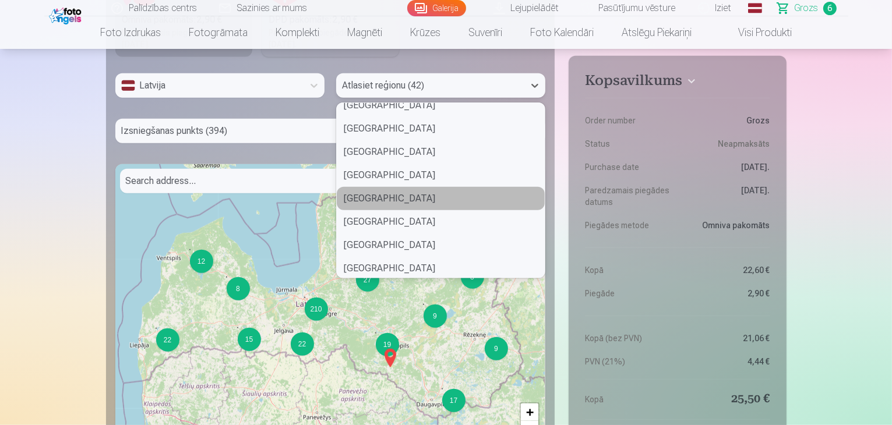
click at [390, 201] on div "Ādažu novads" at bounding box center [441, 198] width 208 height 23
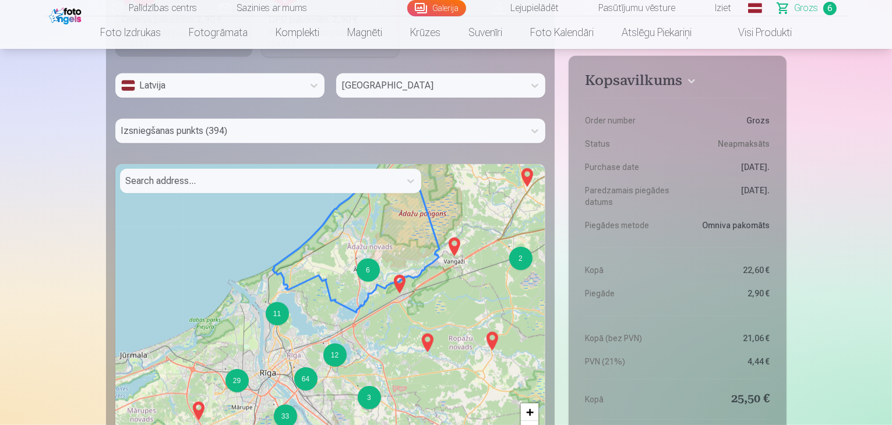
drag, startPoint x: 344, startPoint y: 306, endPoint x: 369, endPoint y: 234, distance: 76.7
click at [369, 241] on div "7 4 2 5 2 6 15 6 3 11 6 3 12 2 7 29 8 2 64 3 33 2 9 2 2 2 2 + − Leaflet | © Ope…" at bounding box center [330, 309] width 431 height 291
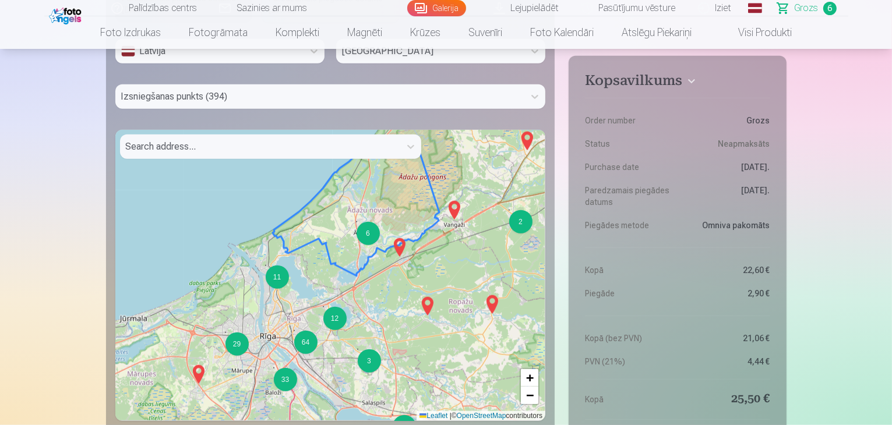
scroll to position [1166, 0]
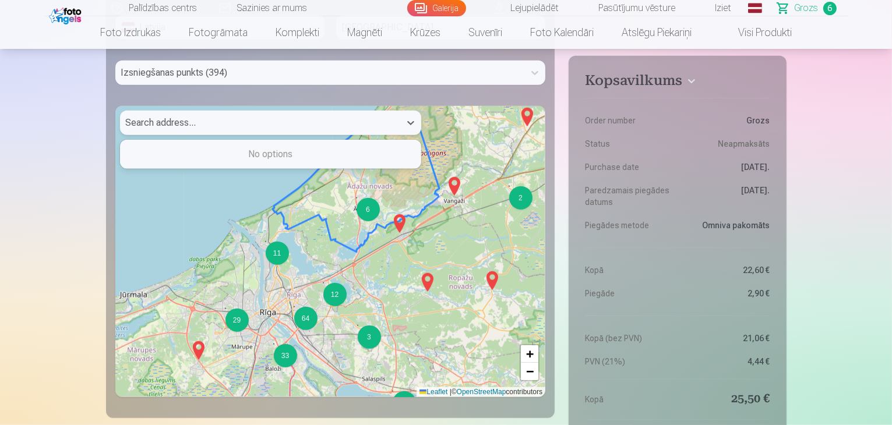
click at [321, 130] on div at bounding box center [260, 123] width 269 height 16
type input "**********"
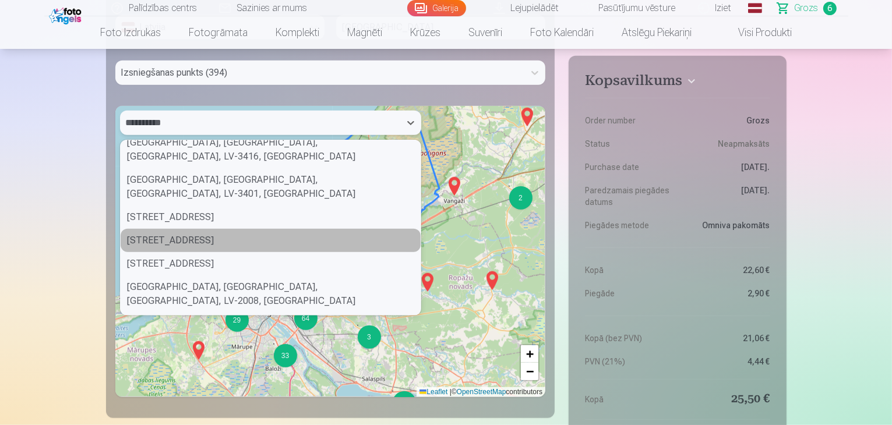
scroll to position [0, 0]
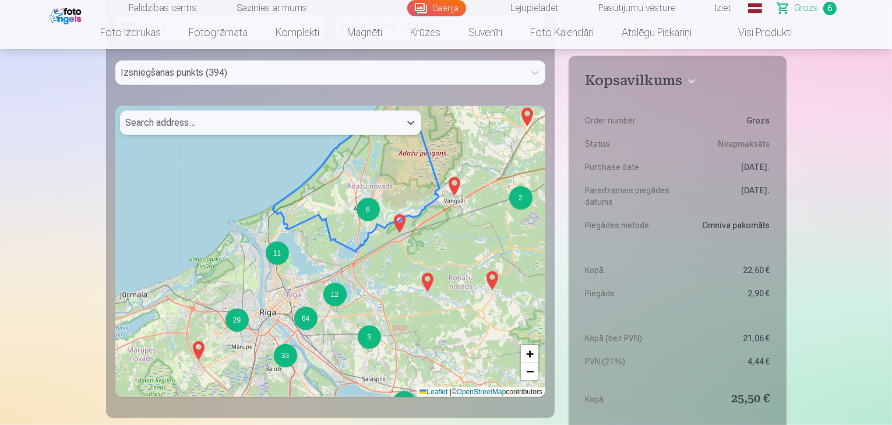
click at [386, 126] on div at bounding box center [260, 123] width 269 height 16
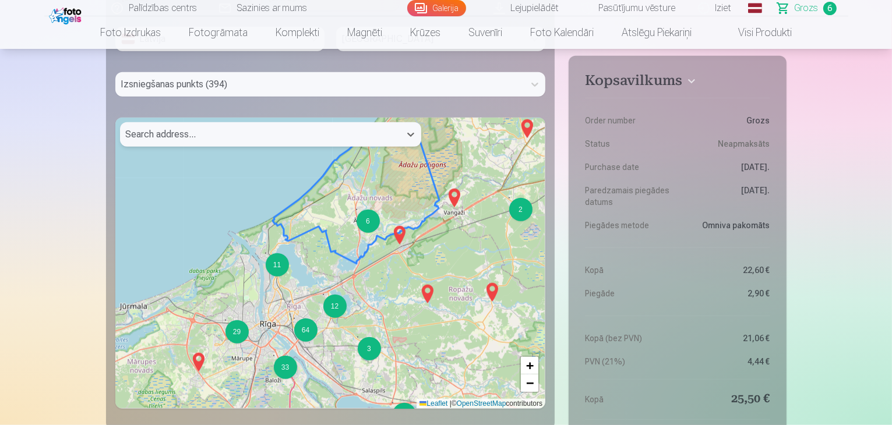
scroll to position [1224, 0]
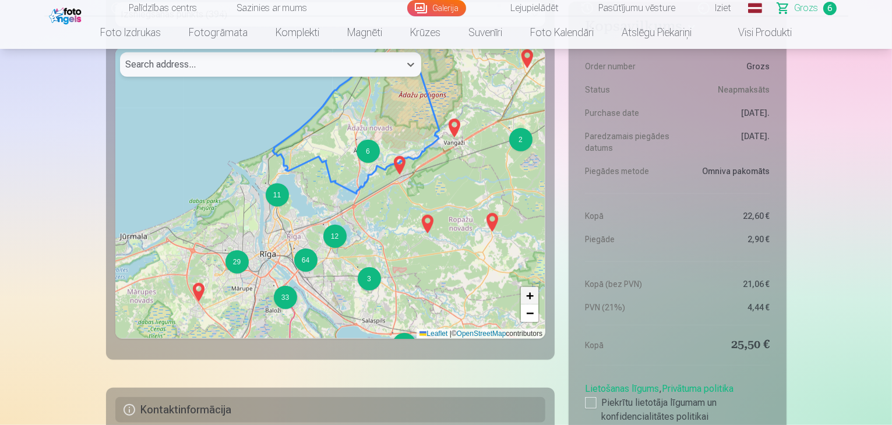
click at [526, 295] on link "+" at bounding box center [529, 295] width 17 height 17
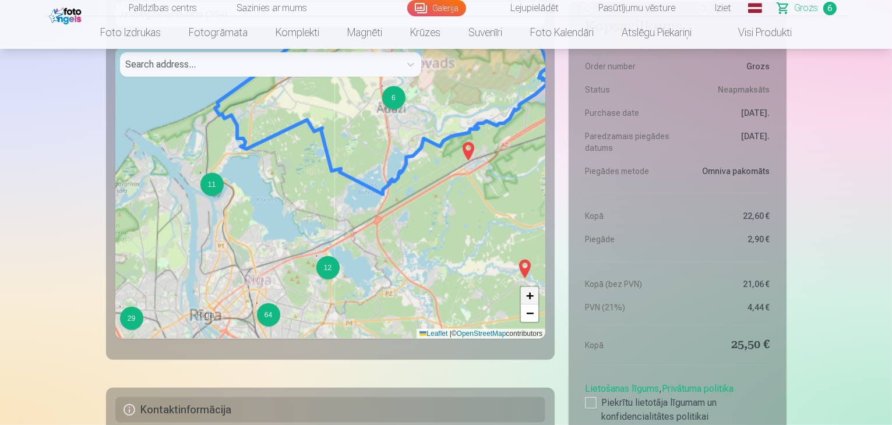
click at [526, 295] on link "+" at bounding box center [529, 295] width 17 height 17
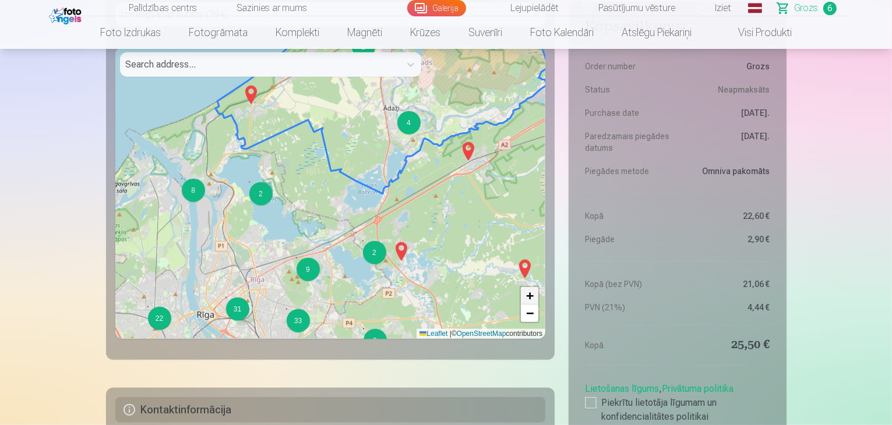
click at [526, 295] on link "+" at bounding box center [529, 295] width 17 height 17
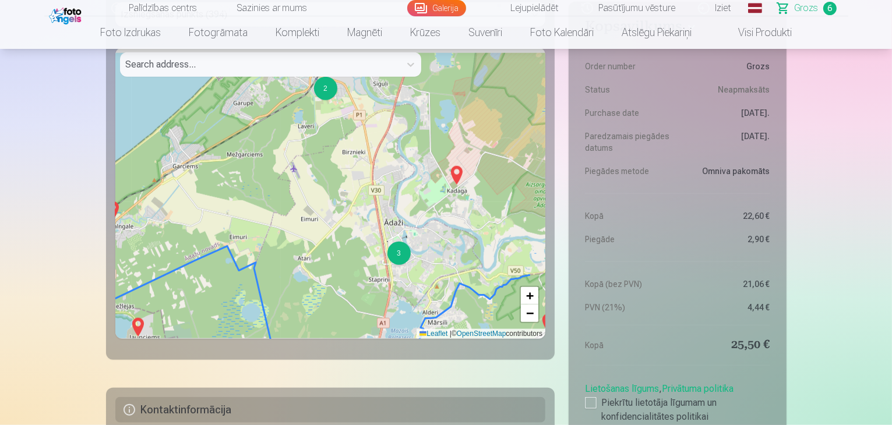
drag, startPoint x: 333, startPoint y: 97, endPoint x: 273, endPoint y: 301, distance: 213.3
click at [273, 301] on div "4 3 3 2 2 3 3 3 2 5 7 10 2 3 14 12 2 4 15 4 7 2 7 3 7 4 2 3 + − Leaflet | © Ope…" at bounding box center [330, 193] width 431 height 291
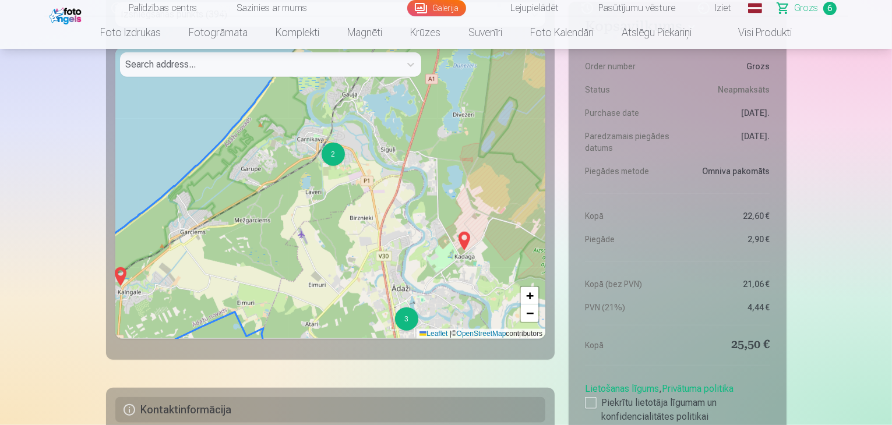
drag, startPoint x: 324, startPoint y: 95, endPoint x: 337, endPoint y: 159, distance: 65.4
click at [337, 159] on div "2" at bounding box center [332, 154] width 23 height 23
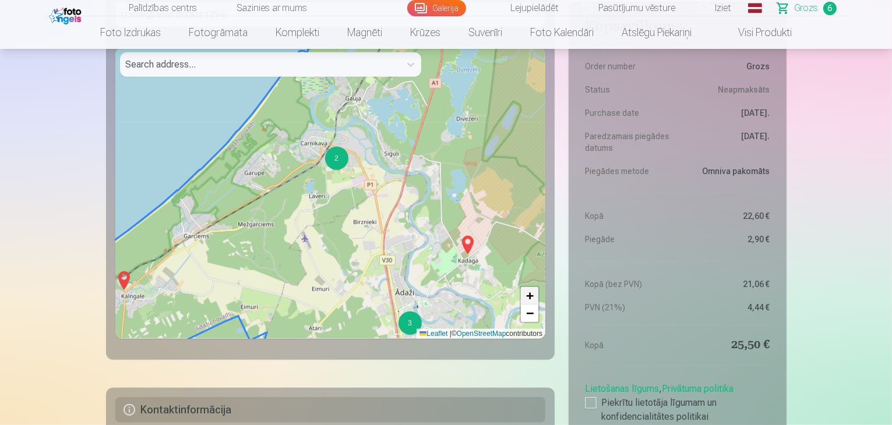
click at [529, 299] on span "+" at bounding box center [530, 295] width 8 height 15
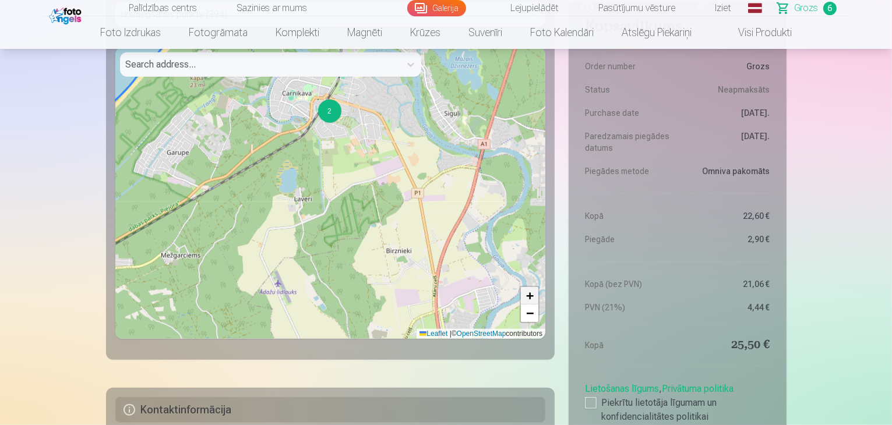
click at [529, 299] on span "+" at bounding box center [530, 295] width 8 height 15
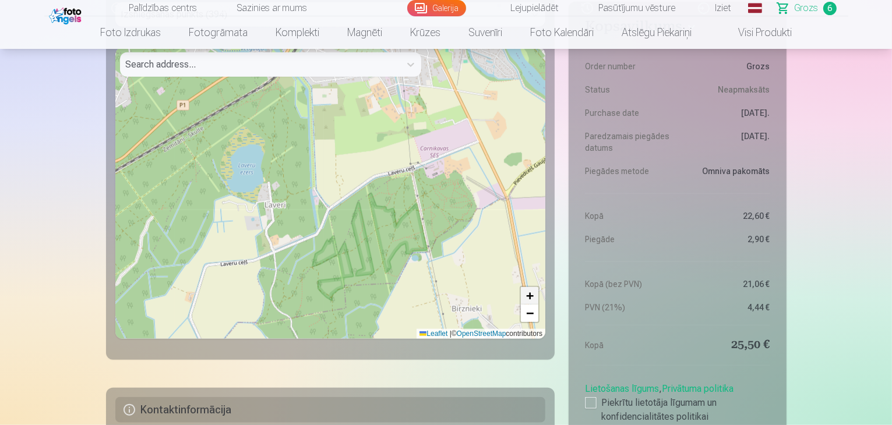
click at [529, 297] on span "+" at bounding box center [530, 295] width 8 height 15
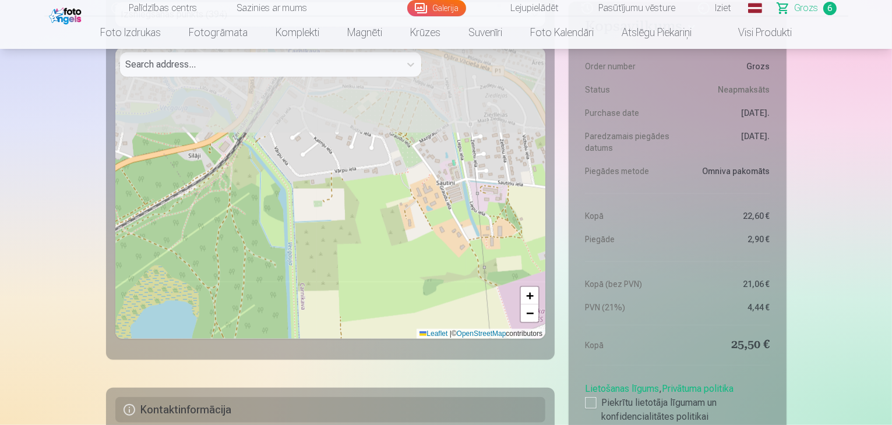
drag, startPoint x: 336, startPoint y: 121, endPoint x: 333, endPoint y: 312, distance: 191.2
click at [333, 312] on div "2 + − Leaflet | © OpenStreetMap contributors" at bounding box center [330, 193] width 431 height 291
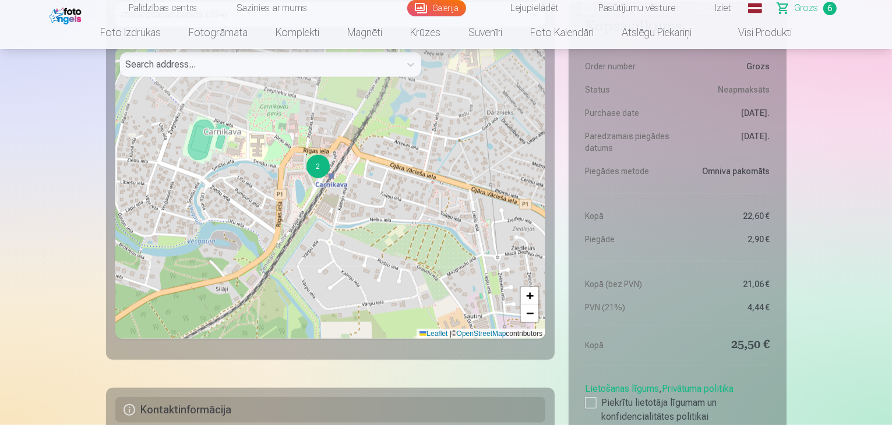
drag, startPoint x: 287, startPoint y: 106, endPoint x: 315, endPoint y: 234, distance: 130.7
click at [315, 234] on div "2 + − Leaflet | © OpenStreetMap contributors" at bounding box center [330, 193] width 431 height 291
click at [526, 295] on span "+" at bounding box center [530, 295] width 8 height 15
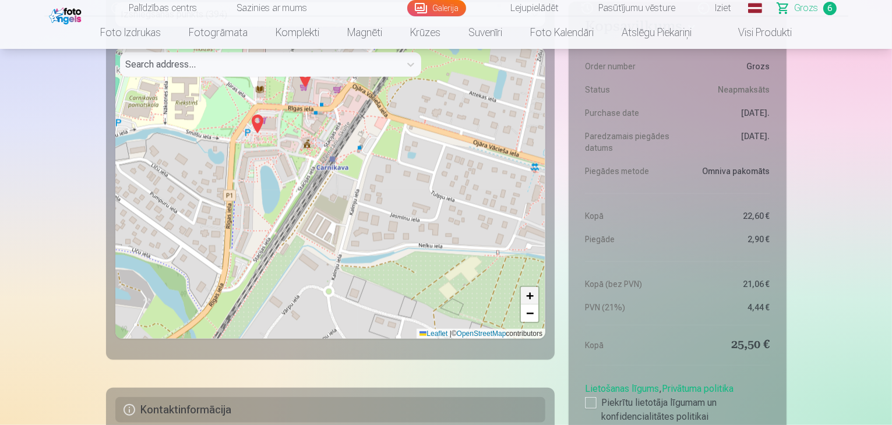
click at [526, 295] on span "+" at bounding box center [530, 295] width 8 height 15
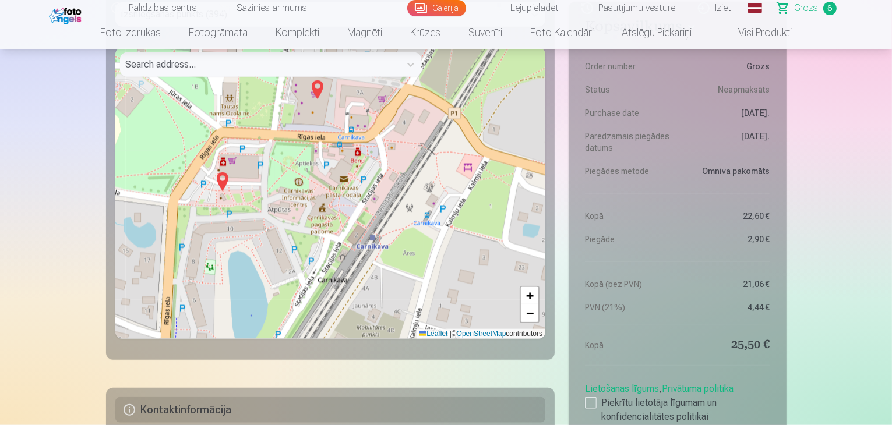
drag, startPoint x: 233, startPoint y: 125, endPoint x: 263, endPoint y: 222, distance: 101.4
click at [263, 222] on div "+ − Leaflet | © OpenStreetMap contributors" at bounding box center [330, 193] width 431 height 291
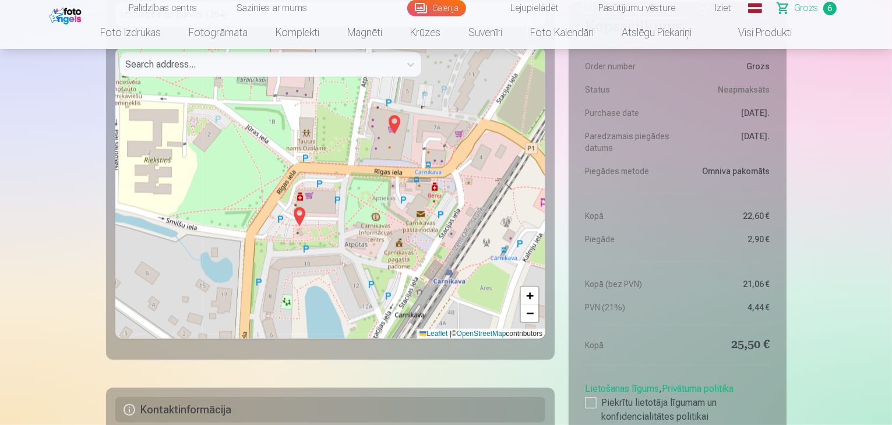
drag, startPoint x: 294, startPoint y: 198, endPoint x: 371, endPoint y: 229, distance: 83.1
click at [371, 229] on div "+ − Leaflet | © OpenStreetMap contributors" at bounding box center [330, 193] width 431 height 291
click at [529, 291] on span "+" at bounding box center [530, 295] width 8 height 15
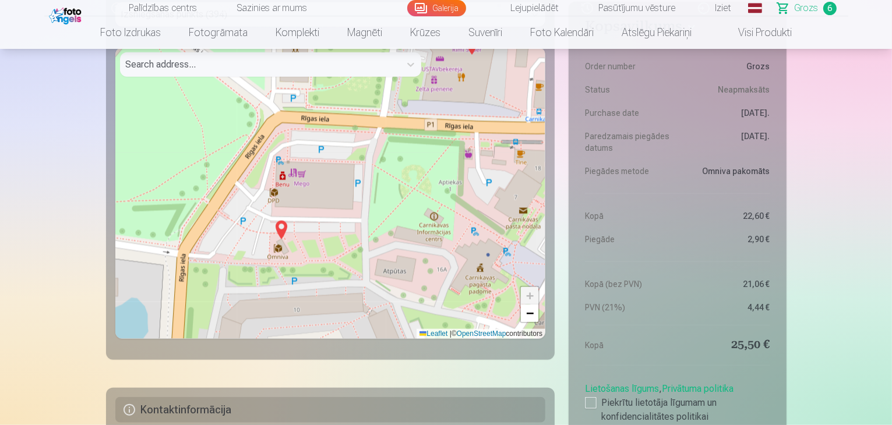
drag, startPoint x: 374, startPoint y: 256, endPoint x: 406, endPoint y: 217, distance: 50.4
click at [406, 217] on div "+ − Leaflet | © OpenStreetMap contributors" at bounding box center [330, 193] width 431 height 291
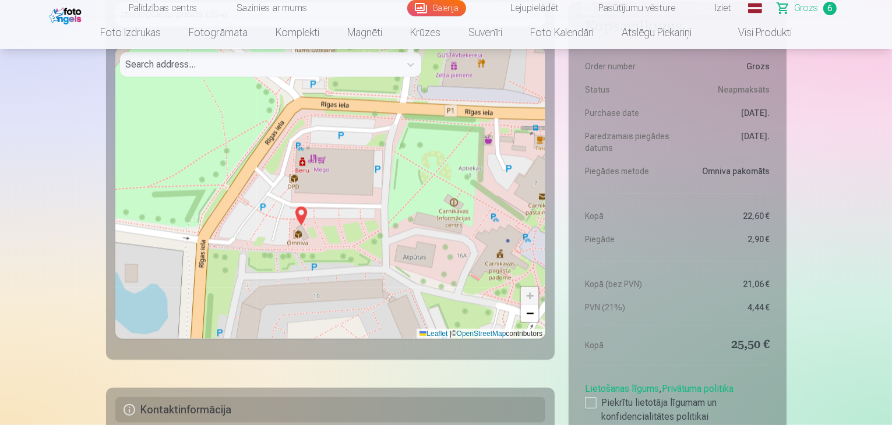
click at [302, 220] on img at bounding box center [301, 216] width 19 height 28
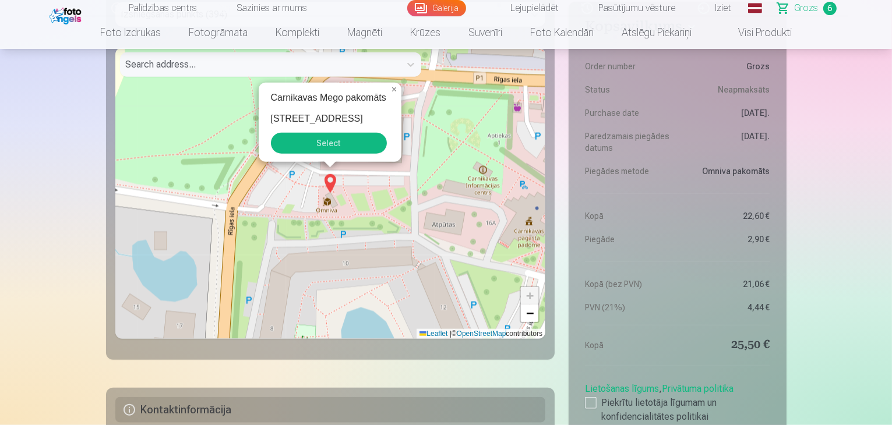
click at [341, 140] on button "Select" at bounding box center [329, 143] width 116 height 21
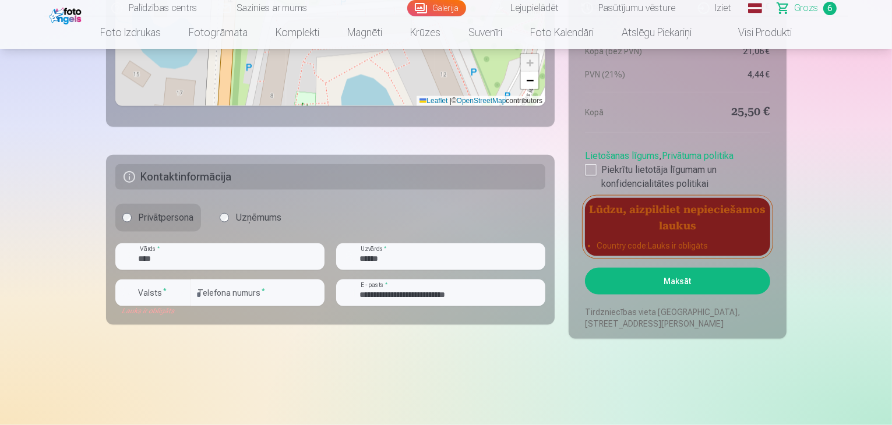
scroll to position [1399, 0]
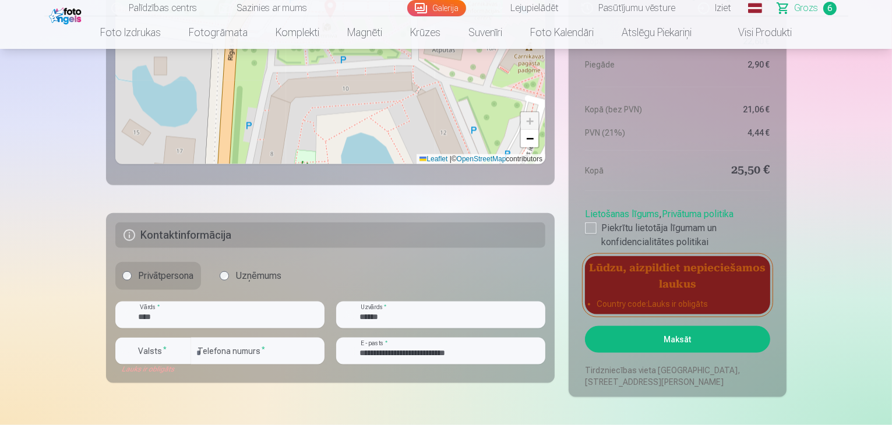
click at [228, 273] on label "Uzņēmums" at bounding box center [251, 276] width 76 height 28
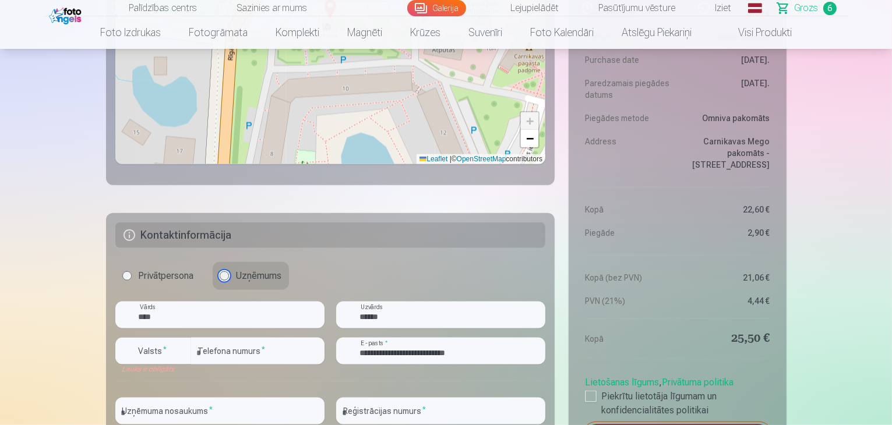
scroll to position [1573, 0]
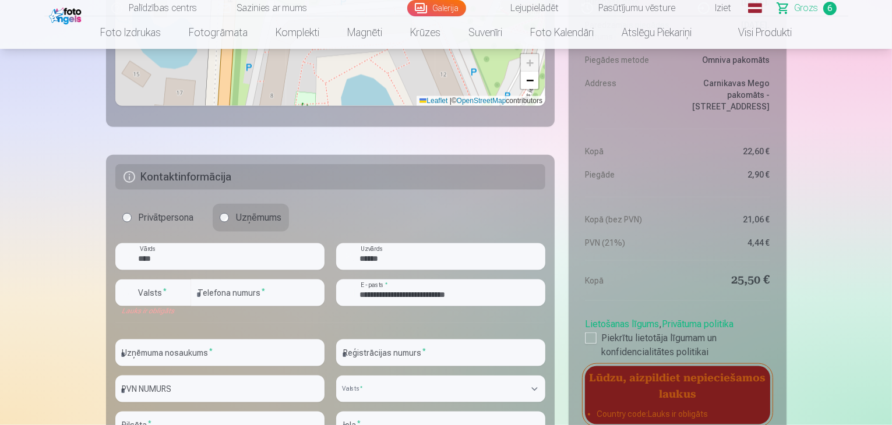
click at [136, 222] on label "Privātpersona" at bounding box center [158, 218] width 86 height 28
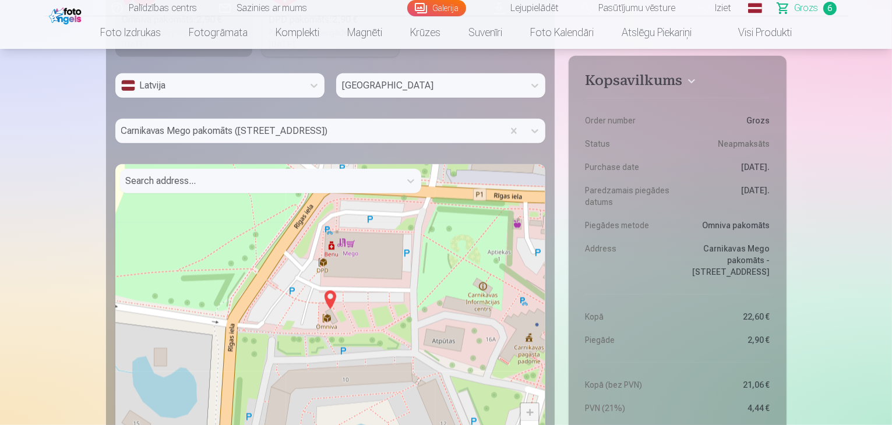
scroll to position [1166, 0]
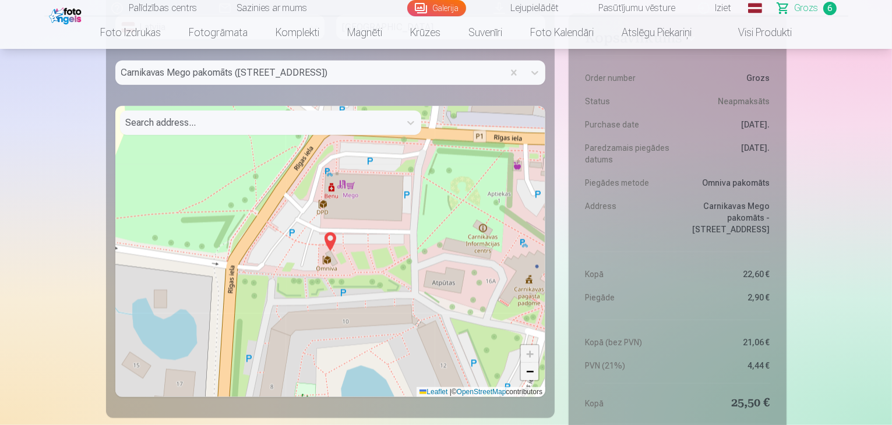
click at [536, 376] on link "−" at bounding box center [529, 371] width 17 height 17
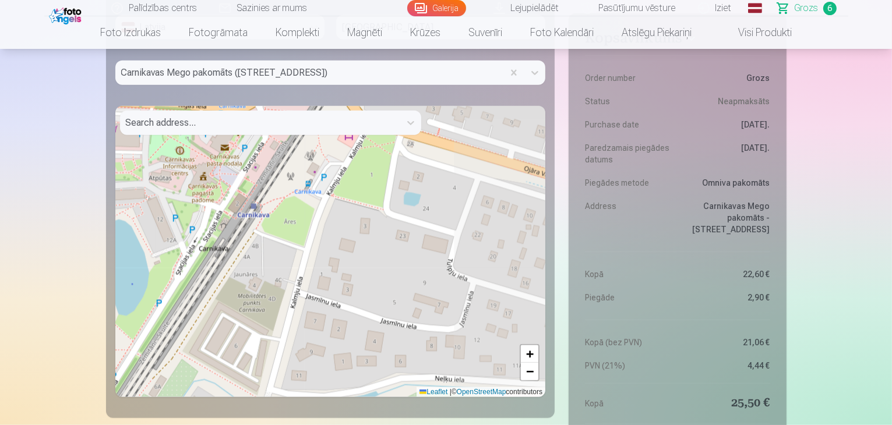
drag, startPoint x: 405, startPoint y: 284, endPoint x: 173, endPoint y: 196, distance: 248.1
click at [173, 196] on div "+ − Leaflet | © OpenStreetMap contributors" at bounding box center [330, 251] width 431 height 291
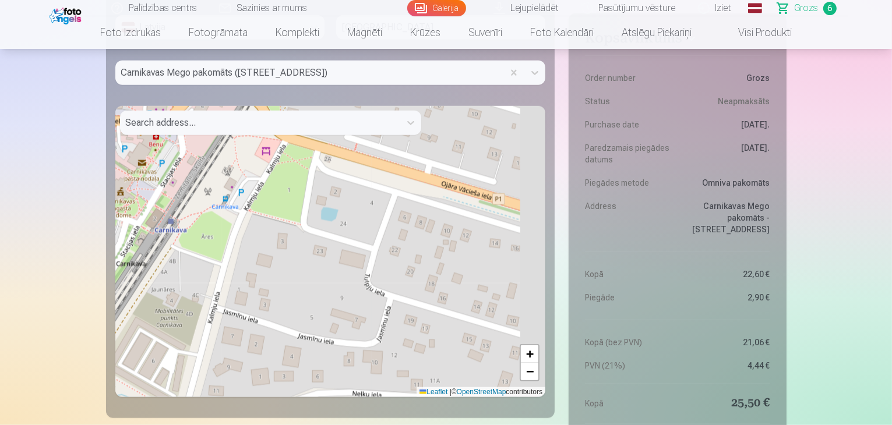
drag, startPoint x: 483, startPoint y: 238, endPoint x: 320, endPoint y: 227, distance: 163.6
click at [320, 227] on div "+ − Leaflet | © OpenStreetMap contributors" at bounding box center [330, 251] width 431 height 291
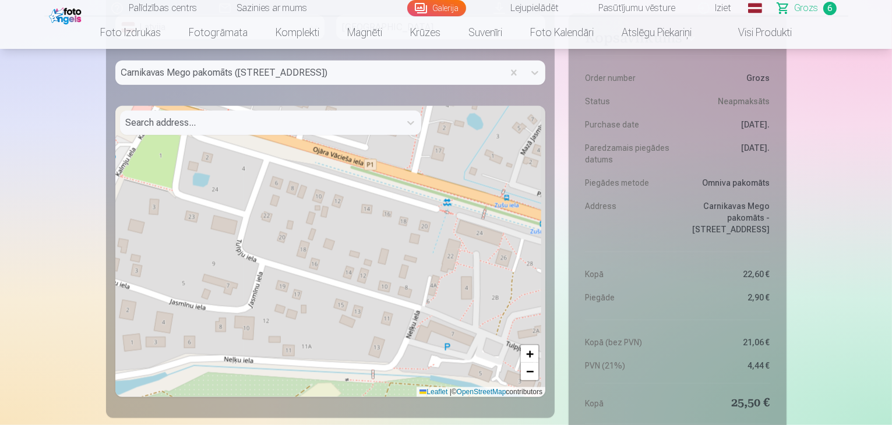
drag, startPoint x: 469, startPoint y: 266, endPoint x: 273, endPoint y: 224, distance: 200.7
click at [273, 224] on div "+ − Leaflet | © OpenStreetMap contributors" at bounding box center [330, 251] width 431 height 291
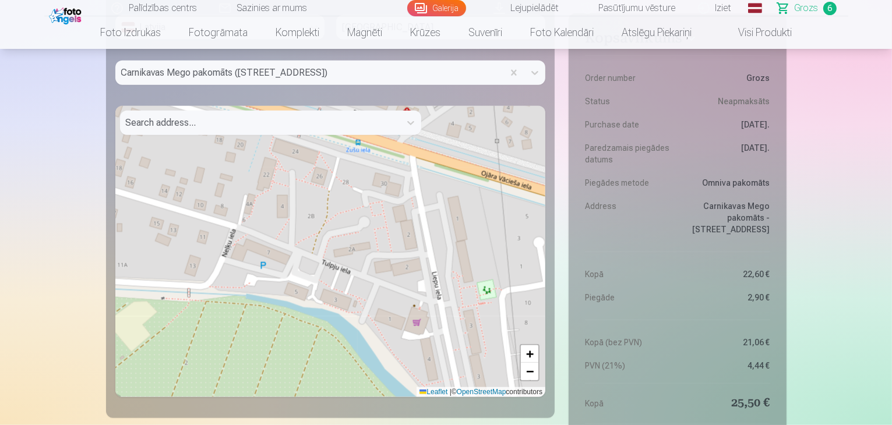
drag, startPoint x: 456, startPoint y: 332, endPoint x: 348, endPoint y: 244, distance: 139.2
click at [434, 287] on div "+ − Leaflet | © OpenStreetMap contributors" at bounding box center [330, 251] width 431 height 291
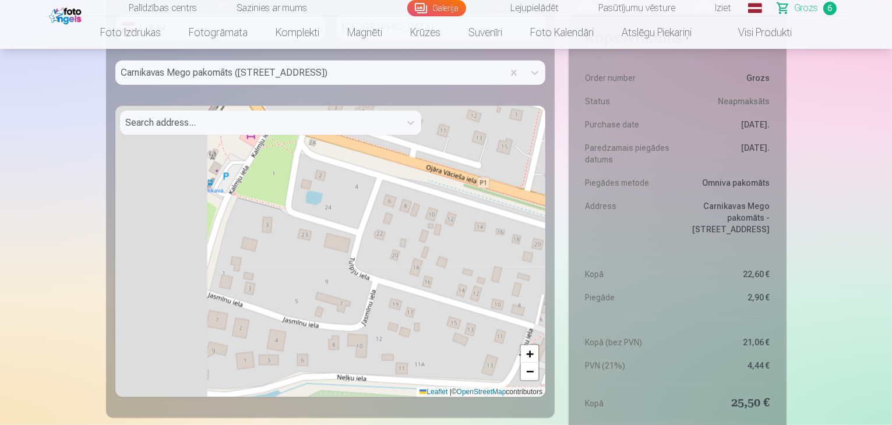
drag, startPoint x: 250, startPoint y: 220, endPoint x: 547, endPoint y: 319, distance: 312.9
click at [547, 319] on fieldset "Piegādes metode Omniva pakomāts : 2,90 € Paredzamais piegādes datums 25.10.2025…" at bounding box center [330, 134] width 449 height 569
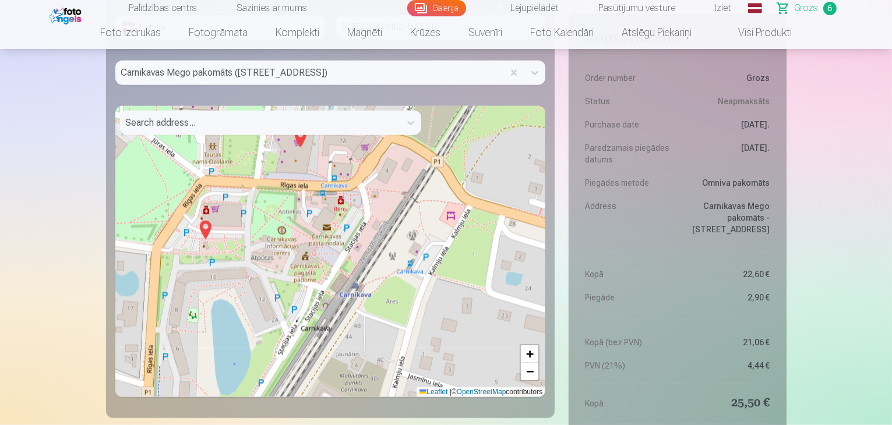
drag, startPoint x: 270, startPoint y: 216, endPoint x: 467, endPoint y: 297, distance: 212.8
click at [467, 297] on div "+ − Leaflet | © OpenStreetMap contributors" at bounding box center [330, 251] width 431 height 291
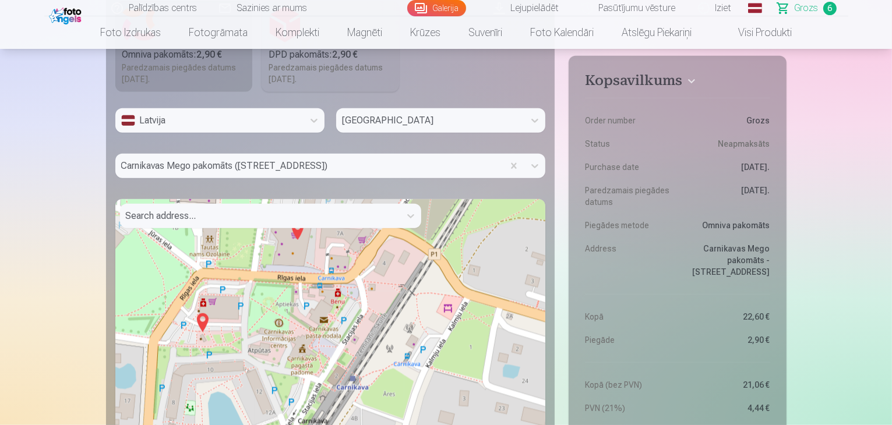
scroll to position [991, 0]
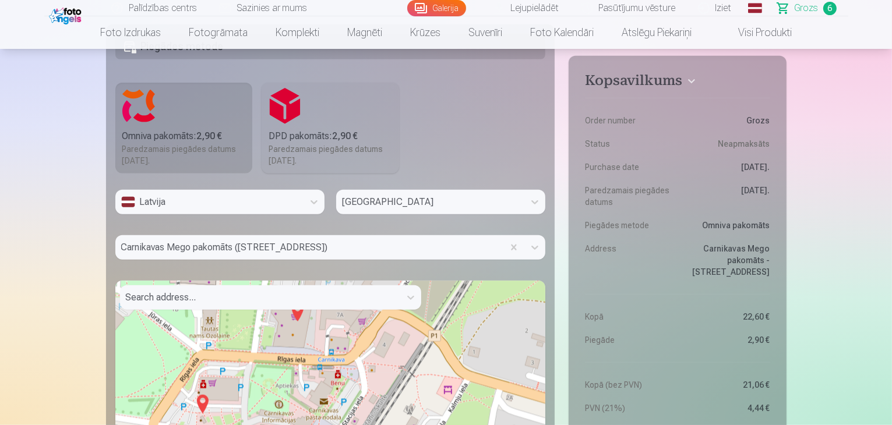
click at [353, 131] on b "2,90 €" at bounding box center [345, 136] width 26 height 11
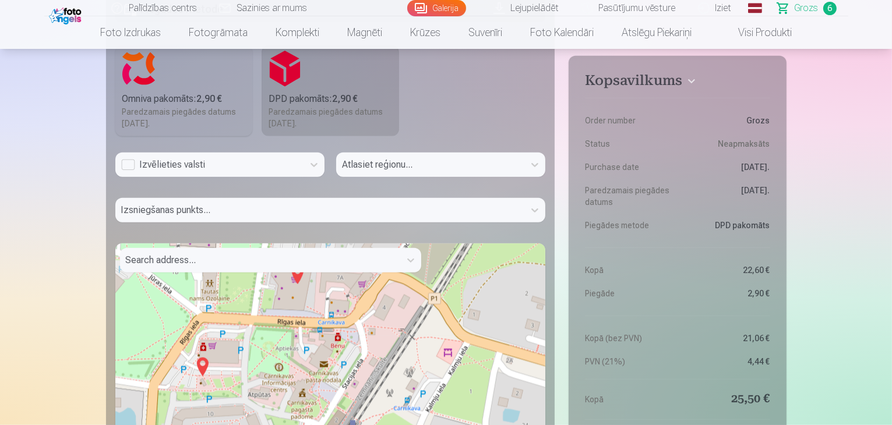
scroll to position [1049, 0]
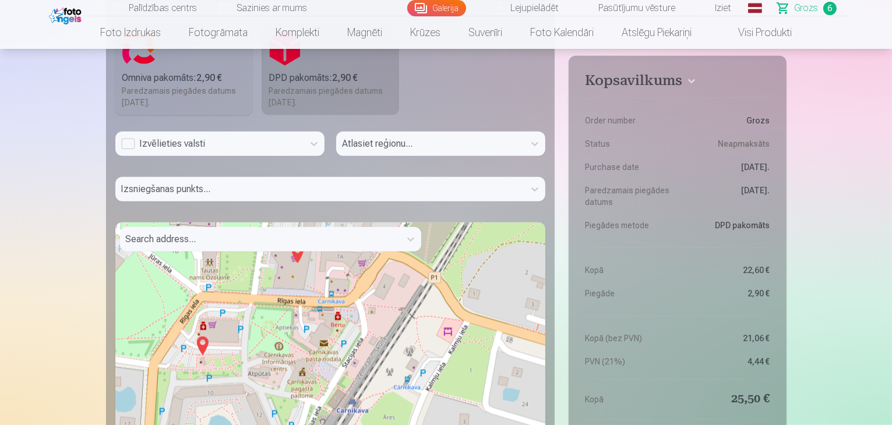
click at [138, 147] on div "Izvēlieties valsti" at bounding box center [209, 144] width 177 height 14
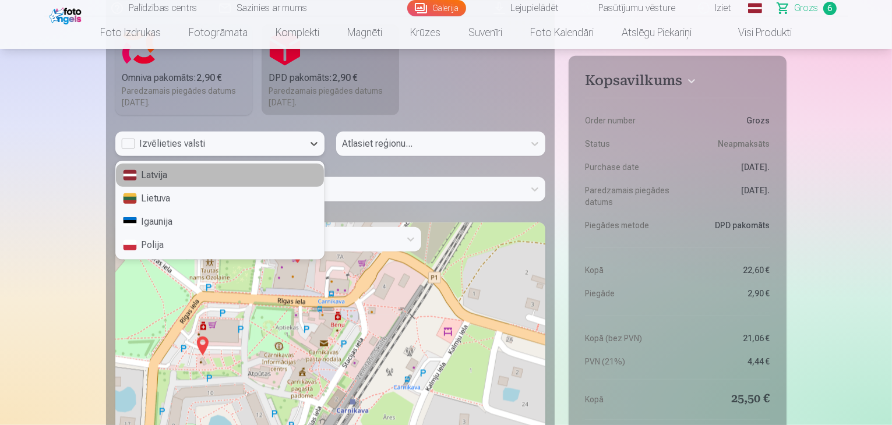
click at [143, 179] on div "Latvija" at bounding box center [220, 175] width 208 height 23
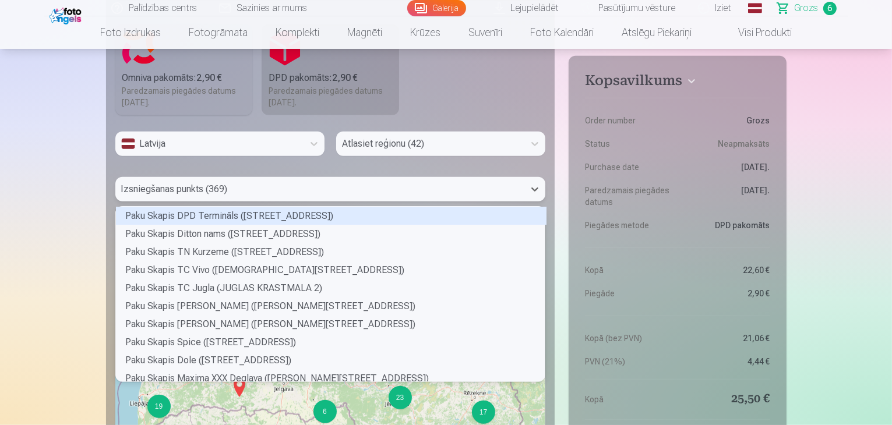
click at [367, 186] on div at bounding box center [320, 189] width 398 height 16
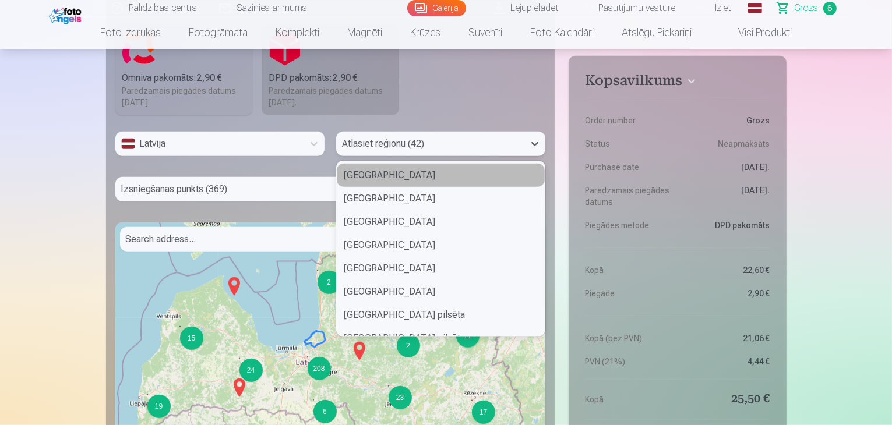
click at [404, 143] on div at bounding box center [430, 144] width 177 height 16
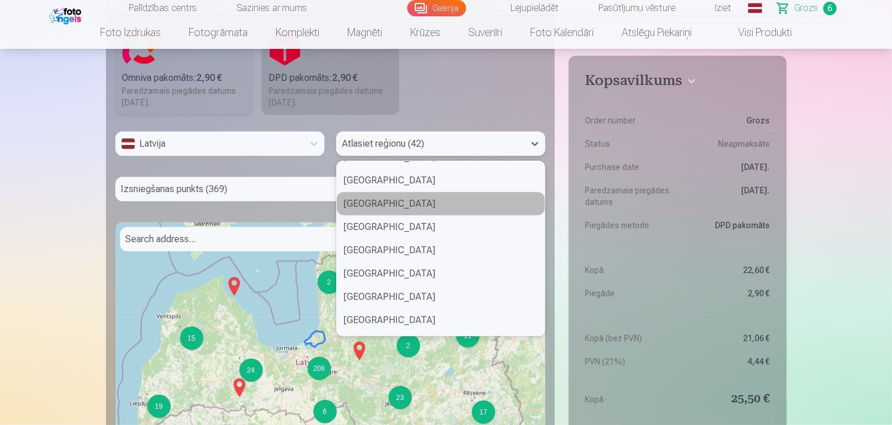
scroll to position [641, 0]
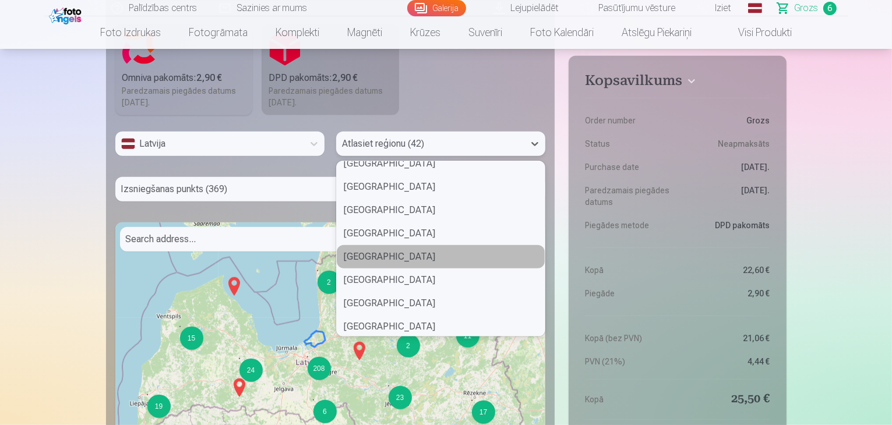
click at [392, 252] on div "Ādažu novads" at bounding box center [441, 256] width 208 height 23
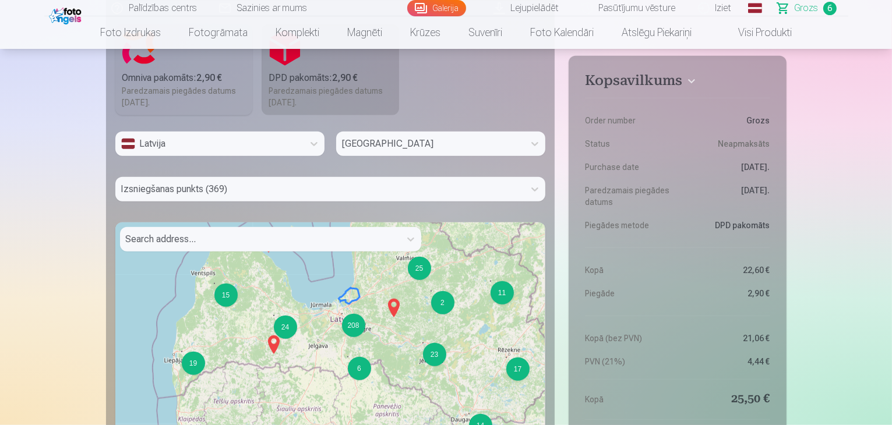
drag, startPoint x: 323, startPoint y: 355, endPoint x: 357, endPoint y: 312, distance: 55.2
click at [357, 312] on div "2 11 17 23 14 15 19 2 6 24 25 208 + − Leaflet | © OpenStreetMap contributors" at bounding box center [330, 368] width 431 height 291
click at [351, 295] on div "2 11 17 23 14 15 19 2 6 24 25 208 + − Leaflet | © OpenStreetMap contributors" at bounding box center [330, 368] width 431 height 291
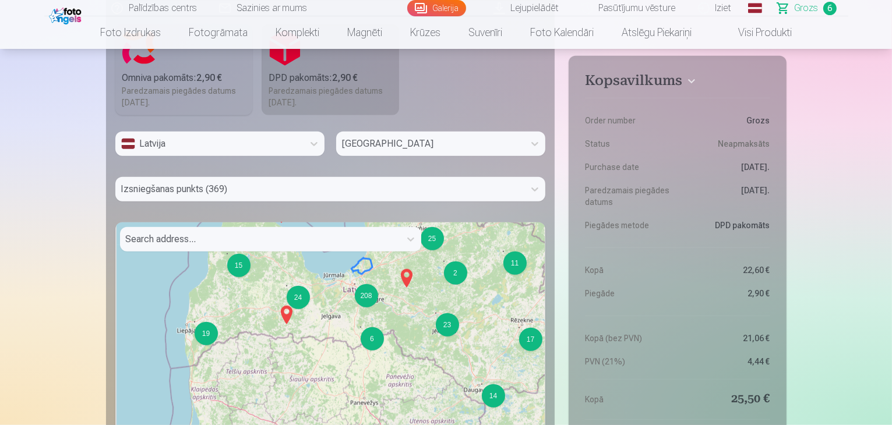
drag, startPoint x: 399, startPoint y: 316, endPoint x: 411, endPoint y: 285, distance: 33.0
click at [411, 285] on img at bounding box center [406, 279] width 19 height 28
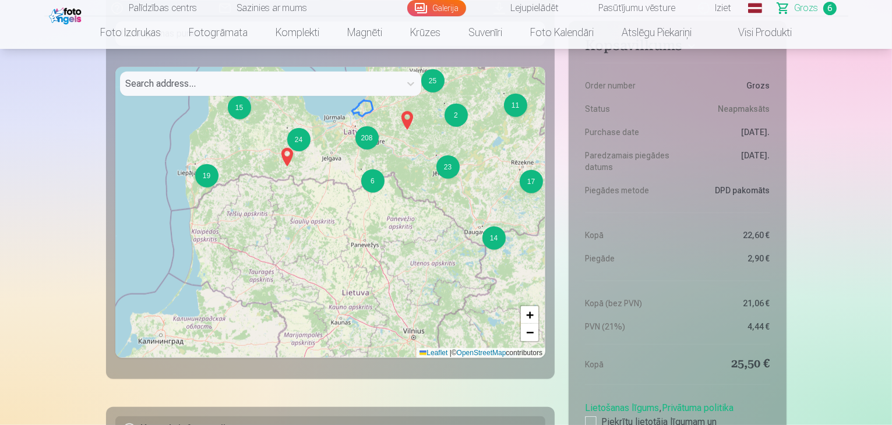
scroll to position [1224, 0]
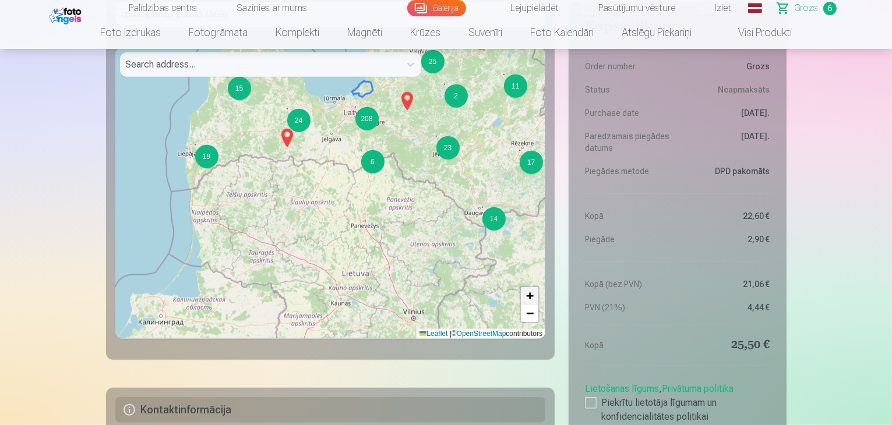
click at [527, 297] on span "+" at bounding box center [530, 295] width 8 height 15
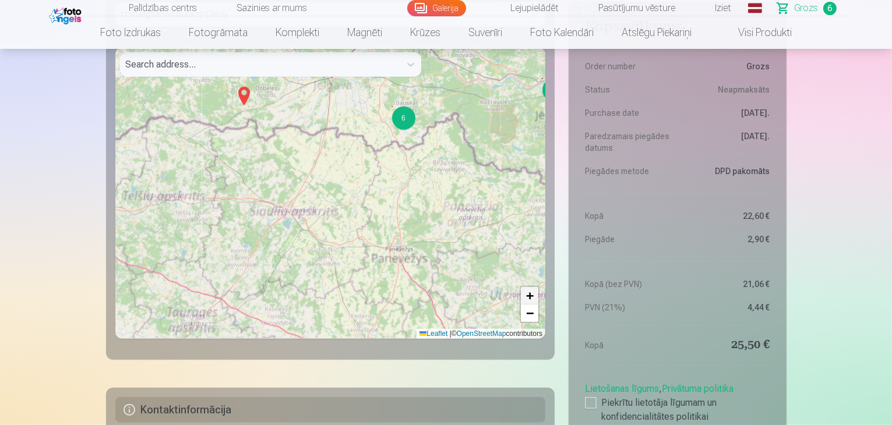
click at [527, 297] on span "+" at bounding box center [530, 295] width 8 height 15
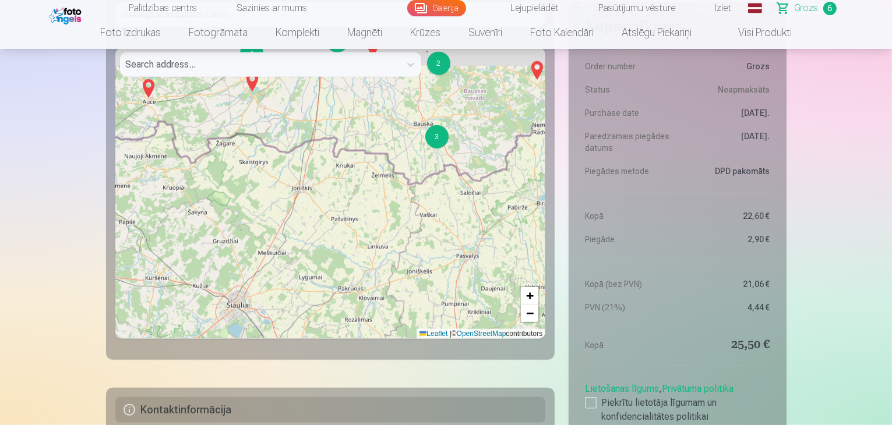
drag, startPoint x: 406, startPoint y: 171, endPoint x: 383, endPoint y: 339, distance: 169.4
click at [383, 337] on div "2 4 3 6 8 13 5 2 15 5 5 8 5 11 17 13 158 3 2 2 4 5 5 12 4 14 2 3 5 4 5 3 4 4 2 …" at bounding box center [330, 193] width 431 height 291
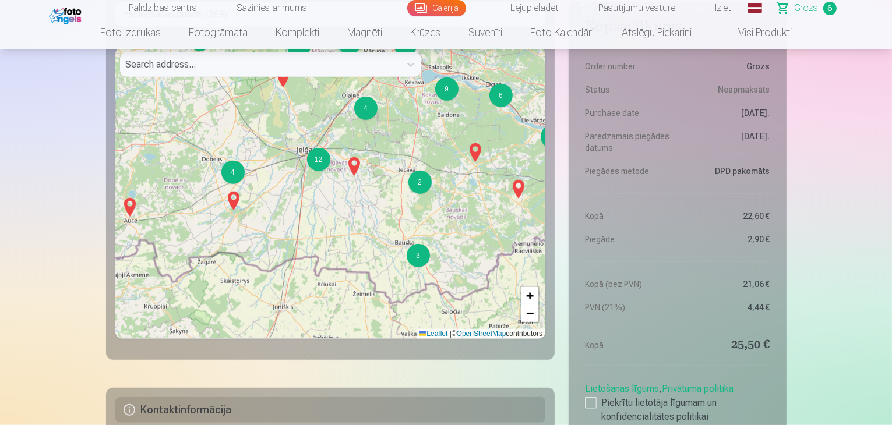
drag, startPoint x: 328, startPoint y: 179, endPoint x: 334, endPoint y: 256, distance: 77.8
click at [335, 255] on div "3 2 2 4 5 5 12 4 14 2 3 5 4 5 3 4 4 2 8 4 12 2 4 6 9 11 9 129 7 2 4 5 7 4 + − L…" at bounding box center [330, 193] width 431 height 291
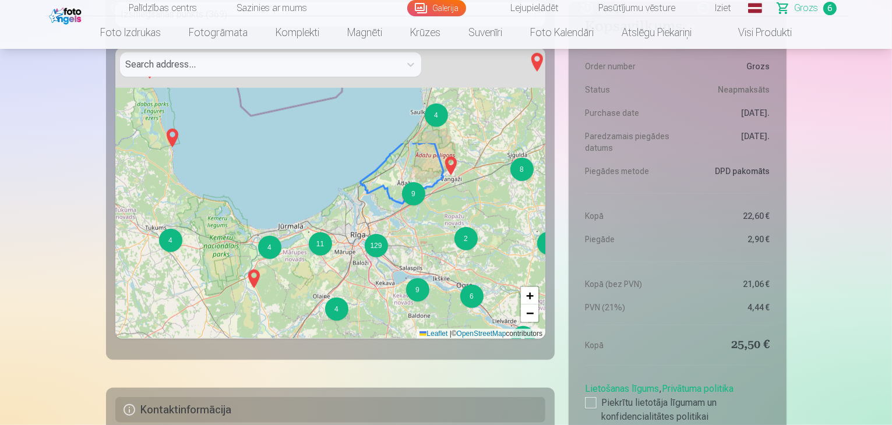
drag, startPoint x: 340, startPoint y: 189, endPoint x: 304, endPoint y: 314, distance: 129.8
click at [304, 314] on div "3 2 2 4 5 5 12 4 14 2 3 5 4 5 3 4 4 2 8 4 12 2 4 6 9 11 9 129 7 2 4 5 7 4 2 2 +…" at bounding box center [330, 193] width 431 height 291
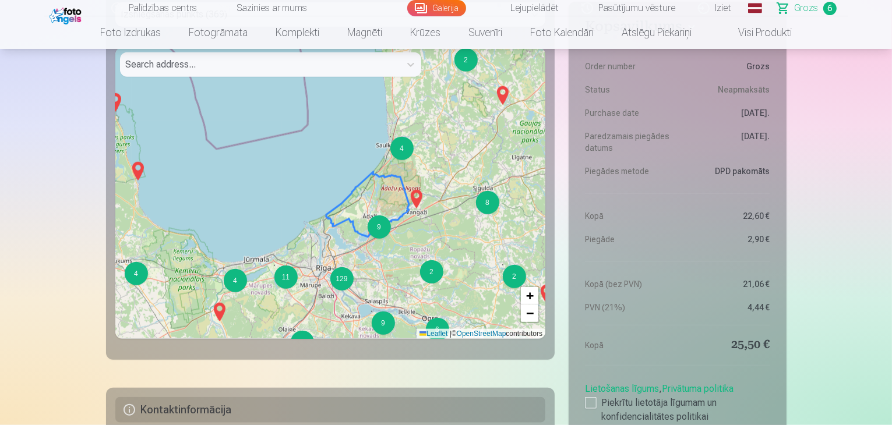
drag, startPoint x: 436, startPoint y: 234, endPoint x: 404, endPoint y: 263, distance: 44.1
click at [404, 263] on div "3 2 2 4 5 5 4 14 2 3 5 4 5 3 4 4 2 8 4 12 2 4 6 9 11 9 129 7 2 4 5 7 4 2 2 + − …" at bounding box center [330, 193] width 431 height 291
click at [523, 297] on div "+ −" at bounding box center [530, 304] width 20 height 37
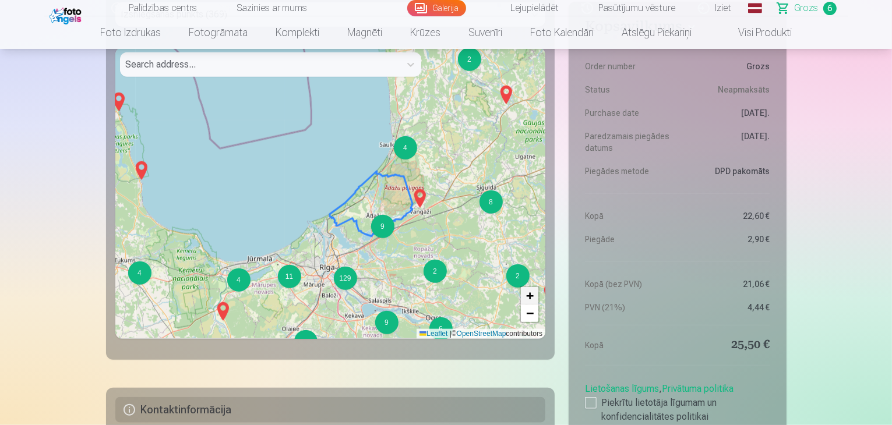
click at [527, 297] on span "+" at bounding box center [530, 295] width 8 height 15
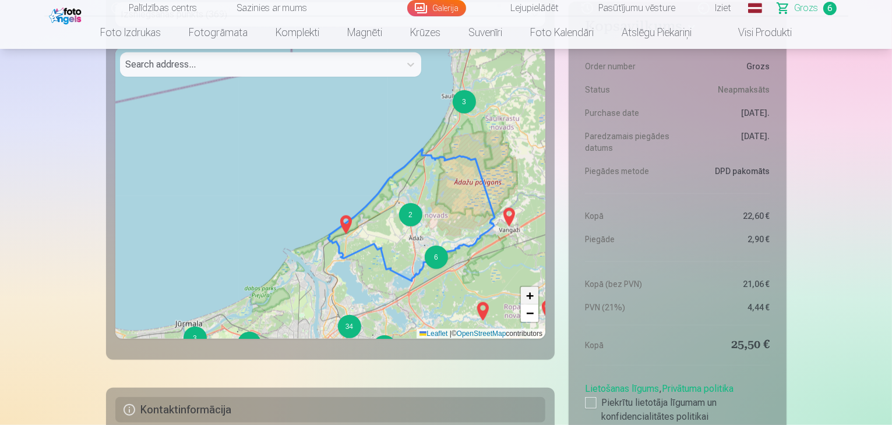
click at [527, 297] on span "+" at bounding box center [530, 295] width 8 height 15
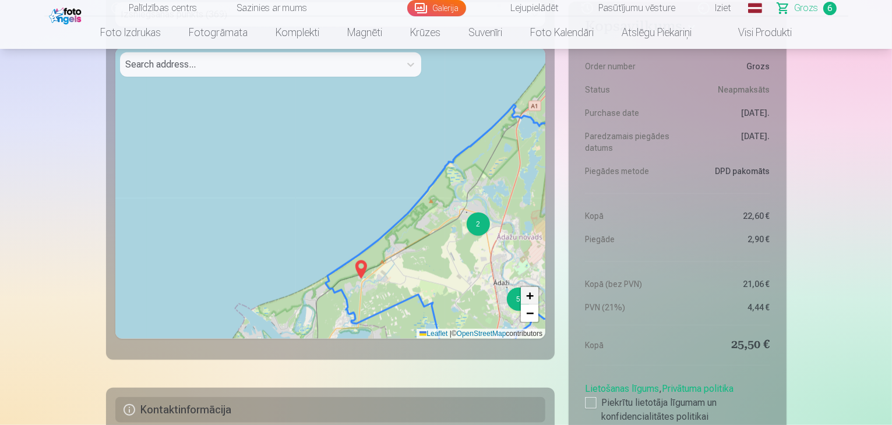
click at [527, 297] on span "+" at bounding box center [530, 295] width 8 height 15
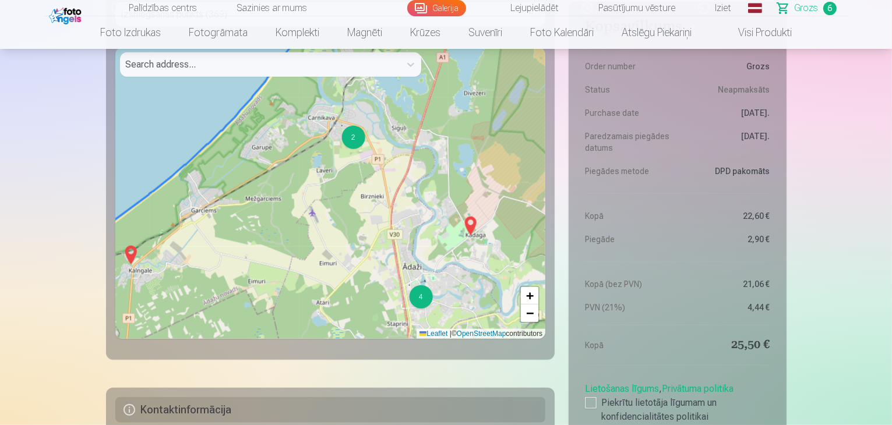
drag, startPoint x: 466, startPoint y: 277, endPoint x: 209, endPoint y: 192, distance: 271.3
click at [206, 190] on div "2 4 3 3 4 + − Leaflet | © OpenStreetMap contributors" at bounding box center [330, 193] width 431 height 291
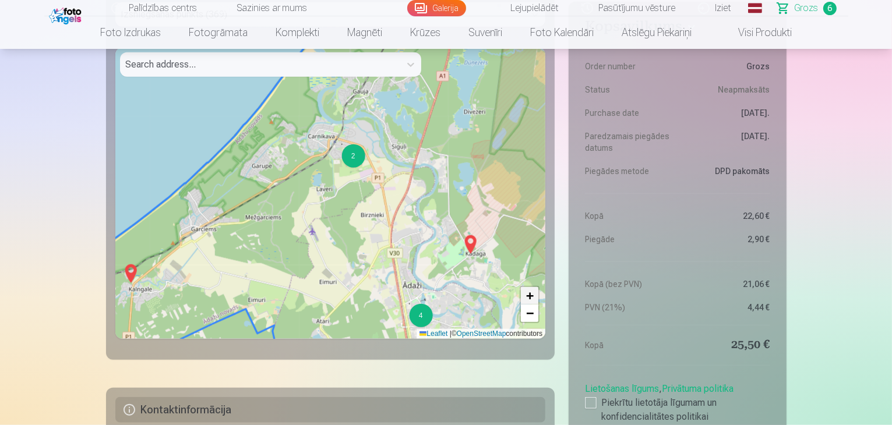
click at [533, 298] on span "+" at bounding box center [530, 295] width 8 height 15
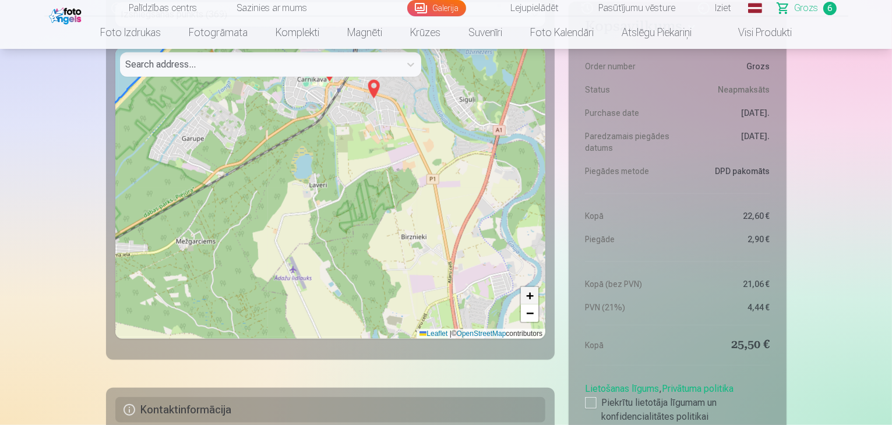
click at [530, 296] on span "+" at bounding box center [530, 295] width 8 height 15
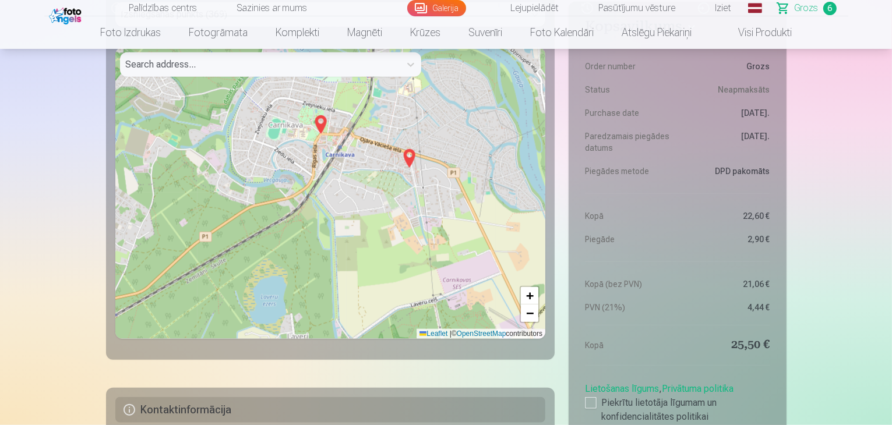
drag, startPoint x: 443, startPoint y: 134, endPoint x: 436, endPoint y: 292, distance: 158.1
click at [436, 292] on div "2 + − Leaflet | © OpenStreetMap contributors" at bounding box center [330, 193] width 431 height 291
click at [534, 301] on link "+" at bounding box center [529, 295] width 17 height 17
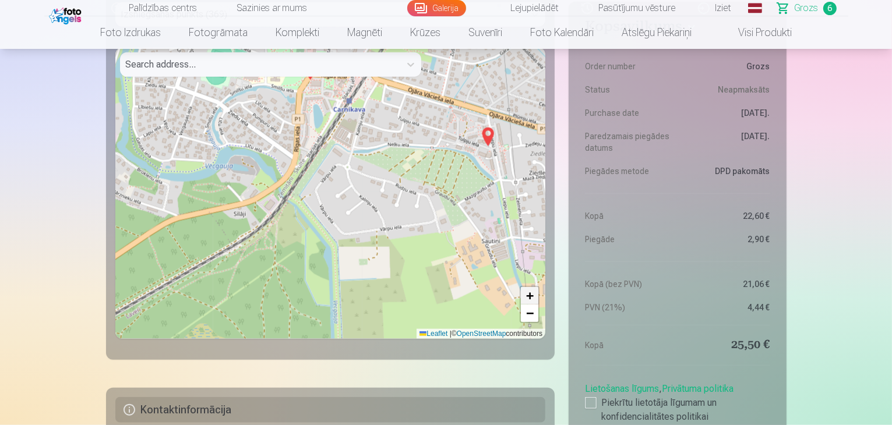
click at [531, 294] on span "+" at bounding box center [530, 295] width 8 height 15
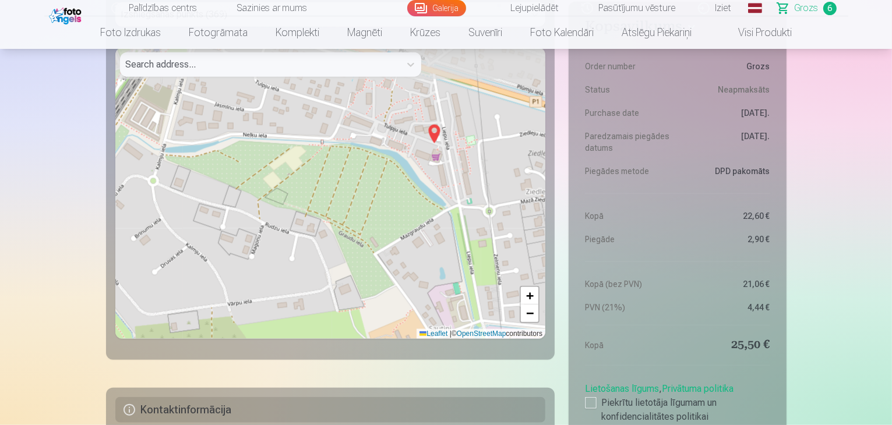
drag, startPoint x: 524, startPoint y: 231, endPoint x: 314, endPoint y: 270, distance: 214.6
click at [314, 270] on div "+ − Leaflet | © OpenStreetMap contributors" at bounding box center [330, 193] width 431 height 291
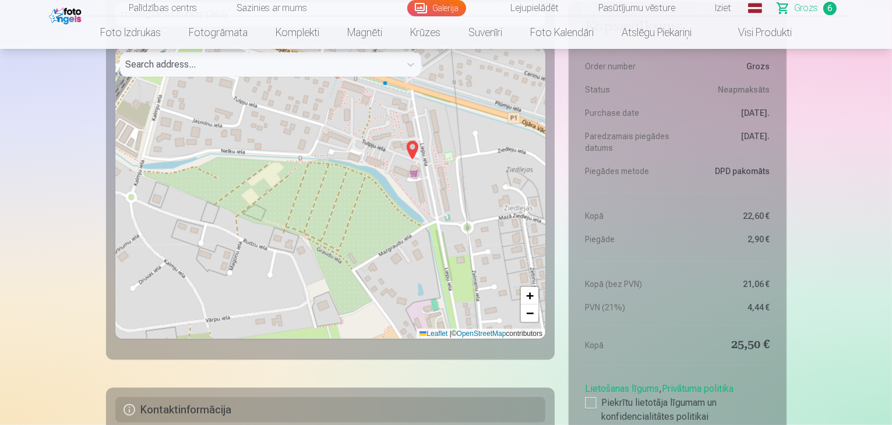
drag, startPoint x: 513, startPoint y: 220, endPoint x: 481, endPoint y: 253, distance: 45.8
click at [482, 252] on div "+ − Leaflet | © OpenStreetMap contributors" at bounding box center [330, 193] width 431 height 291
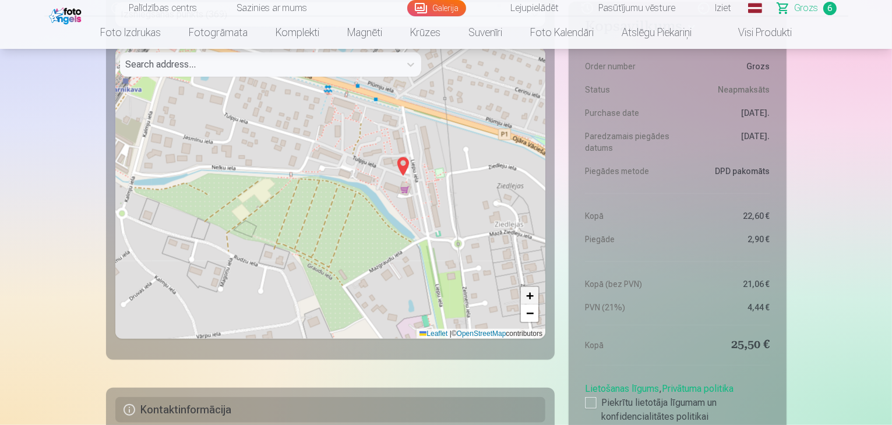
click at [531, 295] on span "+" at bounding box center [530, 295] width 8 height 15
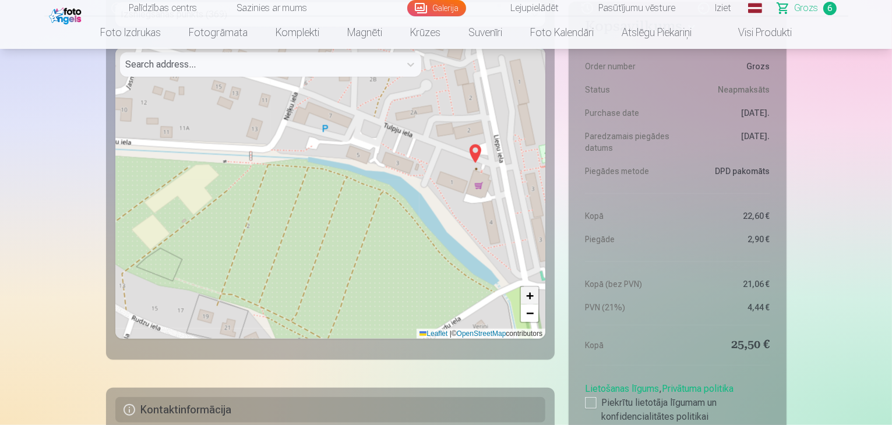
click at [531, 295] on span "+" at bounding box center [530, 295] width 8 height 15
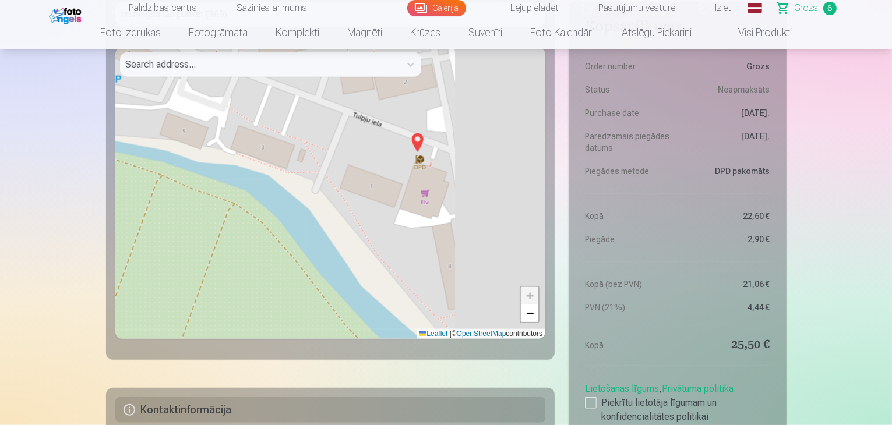
drag, startPoint x: 504, startPoint y: 223, endPoint x: 300, endPoint y: 237, distance: 204.4
click at [298, 239] on div "+ − Leaflet | © OpenStreetMap contributors" at bounding box center [330, 193] width 431 height 291
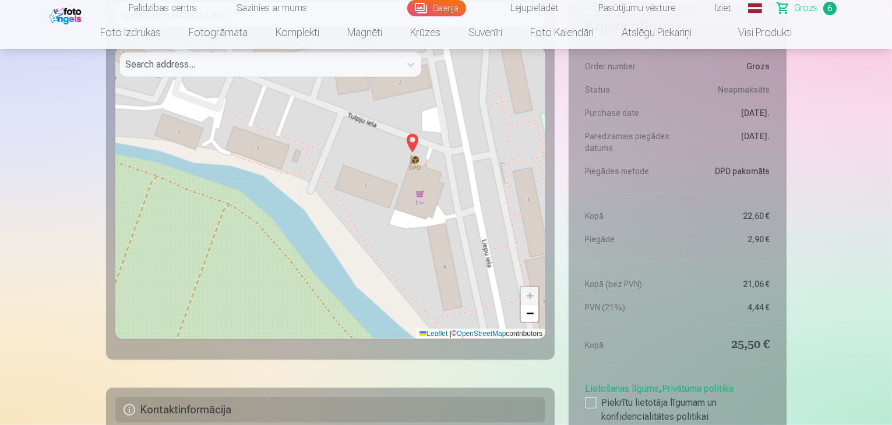
click at [410, 146] on img at bounding box center [412, 143] width 19 height 28
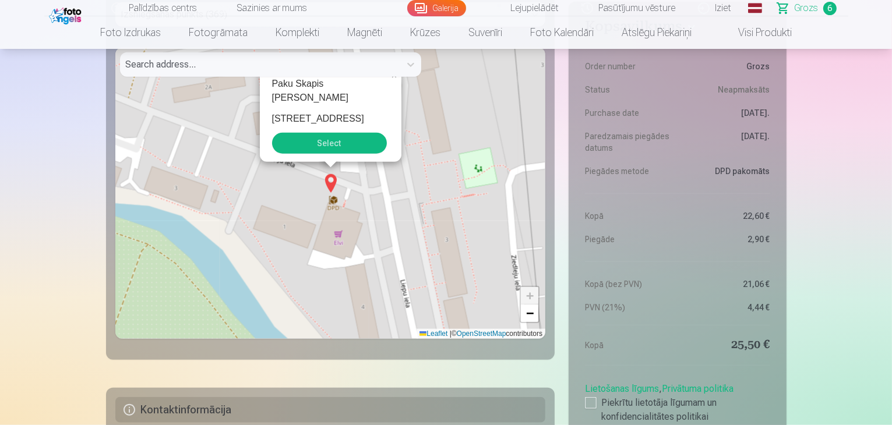
click at [339, 136] on button "Select" at bounding box center [329, 143] width 115 height 21
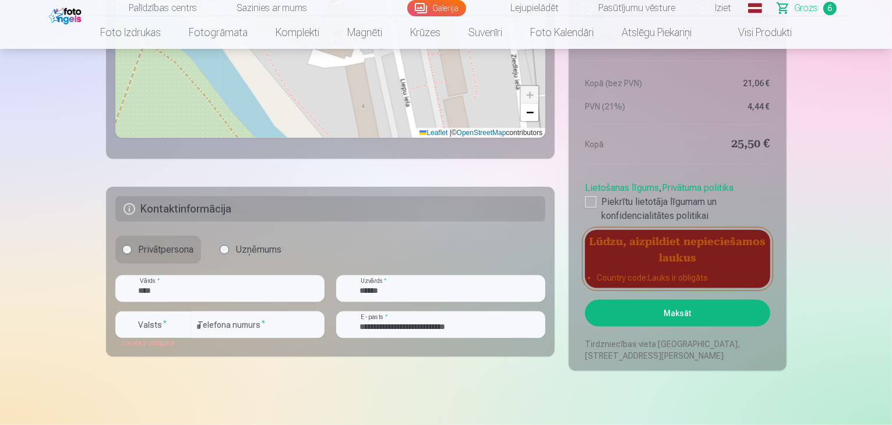
scroll to position [1515, 0]
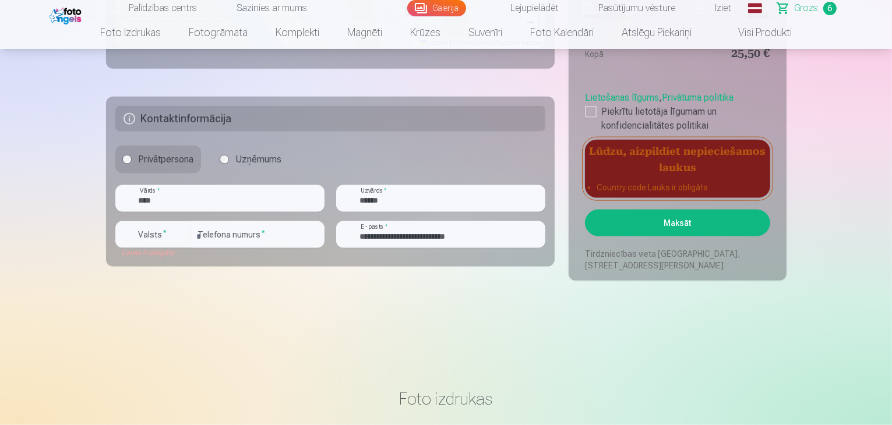
click at [662, 225] on button "Maksāt" at bounding box center [677, 223] width 185 height 27
click at [170, 239] on div "button" at bounding box center [156, 237] width 35 height 12
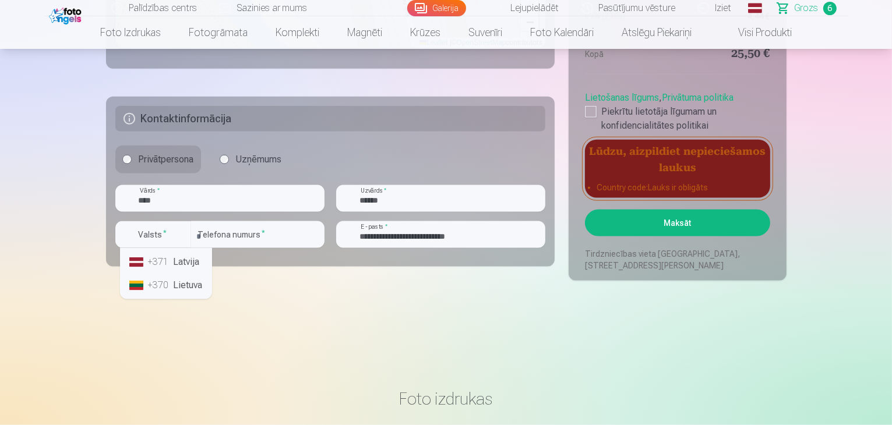
click at [165, 259] on div "+371" at bounding box center [159, 262] width 23 height 14
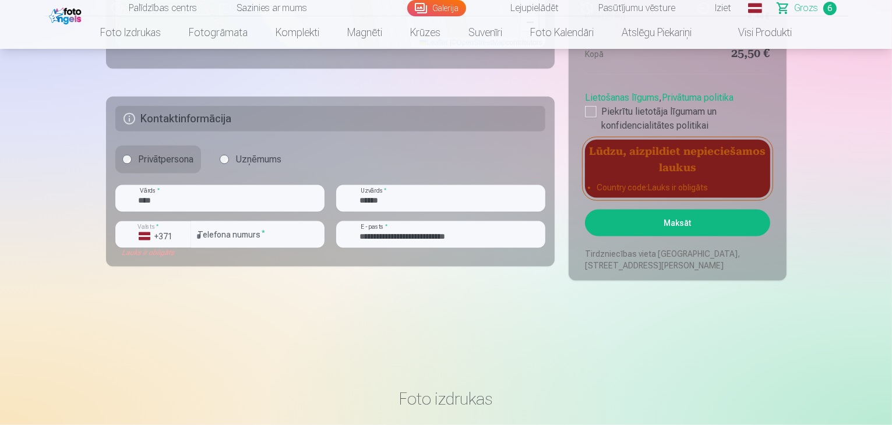
click at [669, 224] on button "Maksāt" at bounding box center [677, 223] width 185 height 27
